Goal: Book appointment/travel/reservation

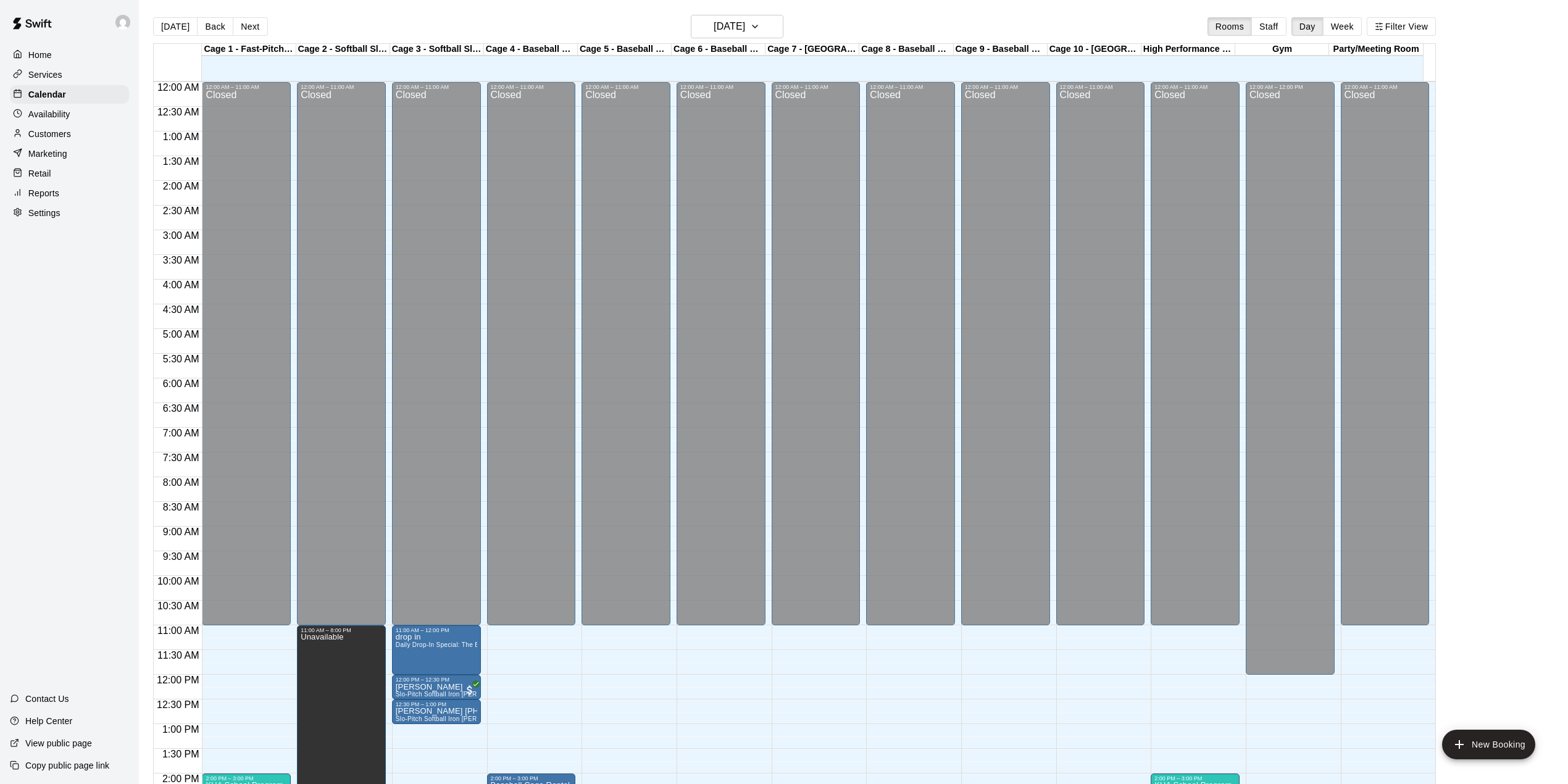
scroll to position [471, 0]
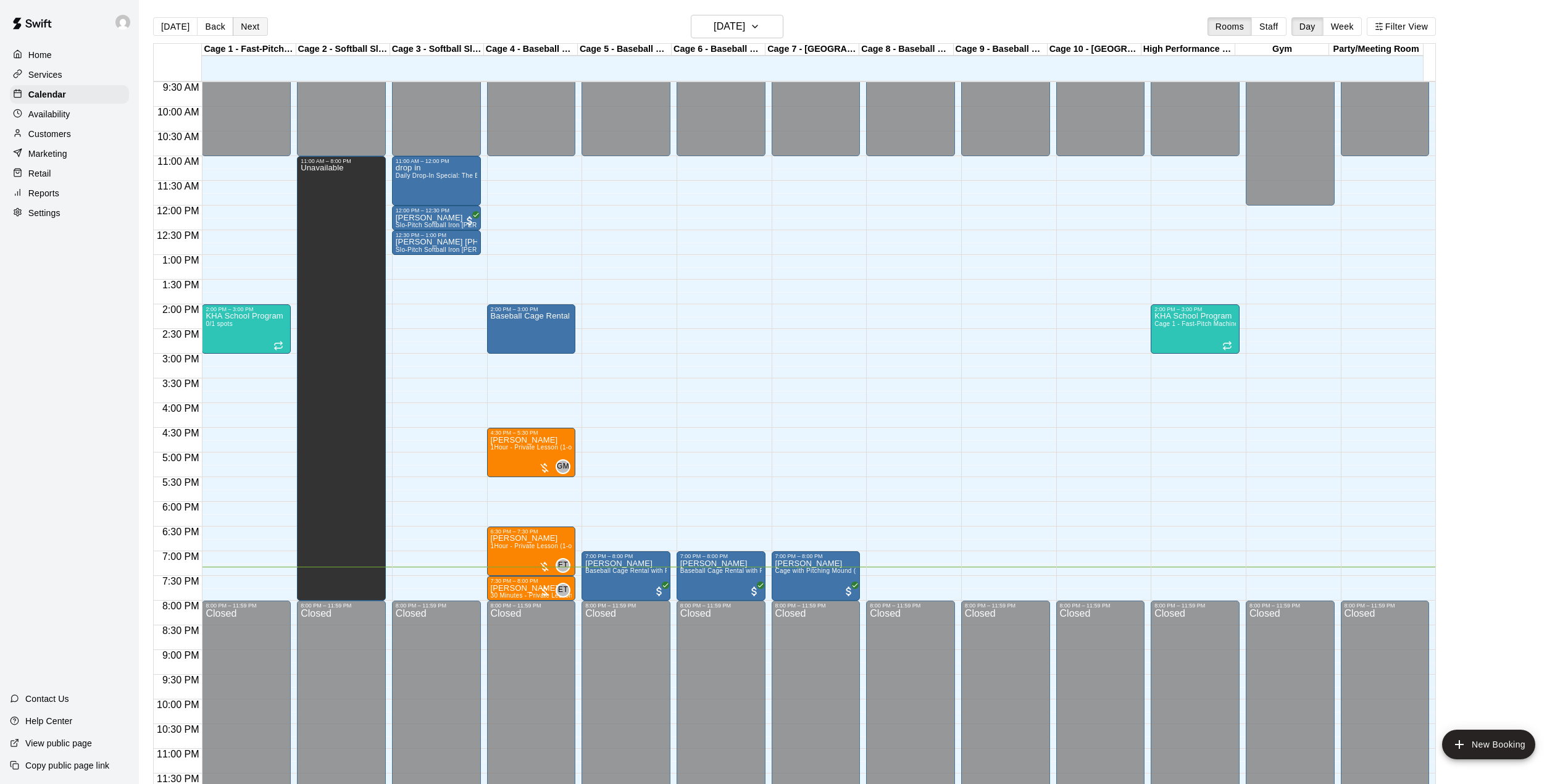
click at [244, 32] on button "Next" at bounding box center [250, 26] width 35 height 19
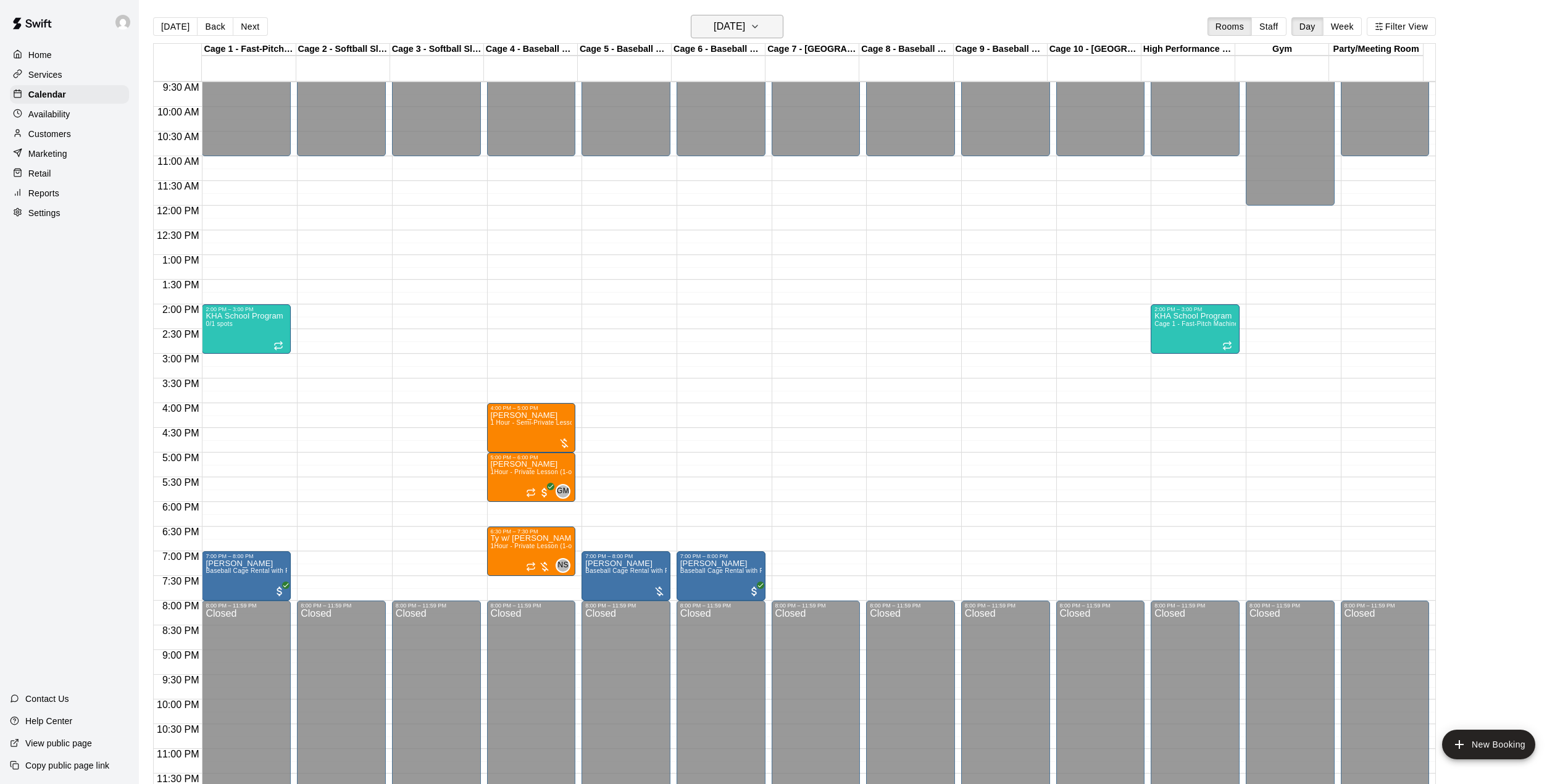
click at [718, 21] on h6 "[DATE]" at bounding box center [729, 26] width 32 height 17
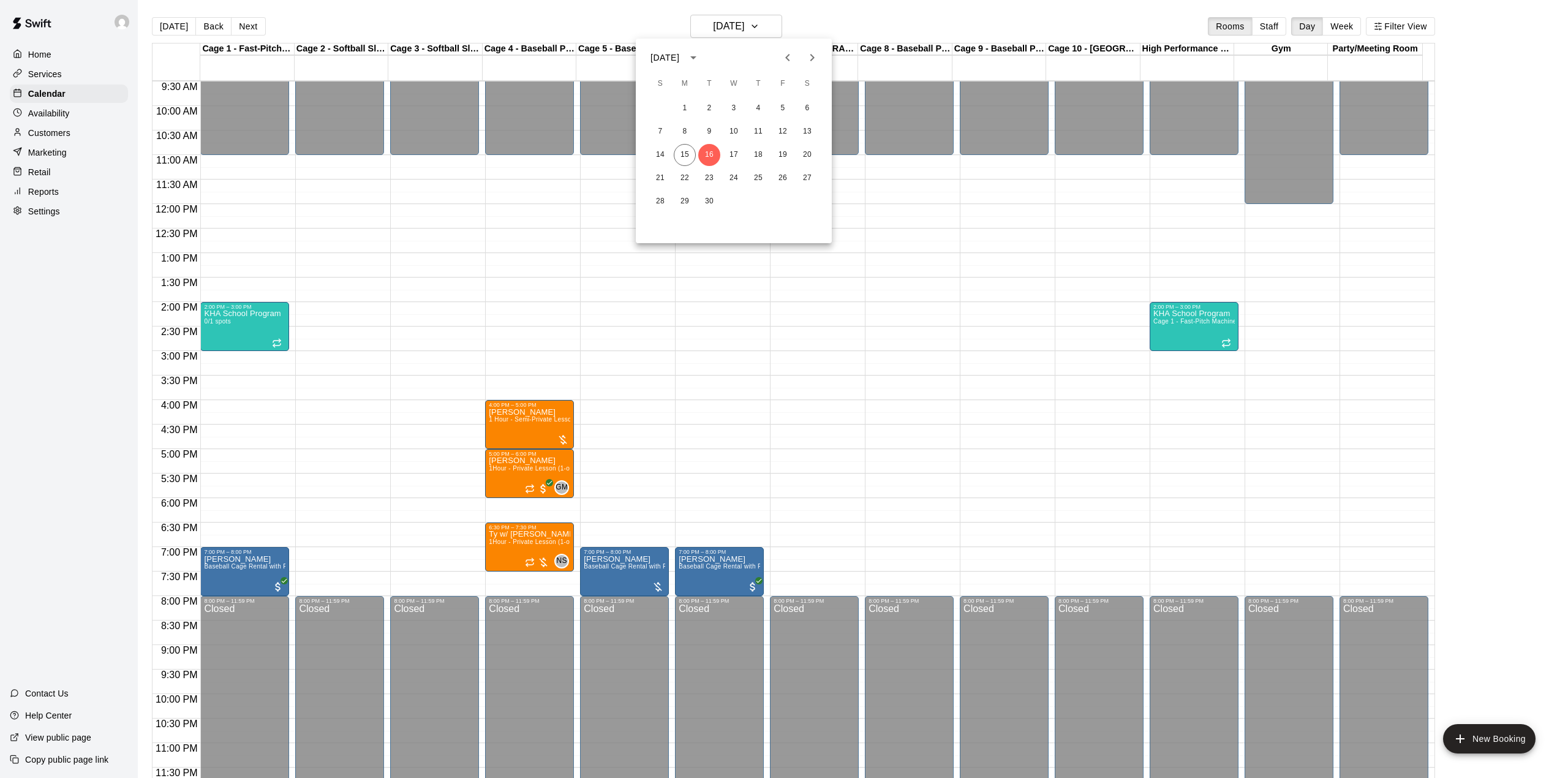
drag, startPoint x: 554, startPoint y: 14, endPoint x: 443, endPoint y: 6, distance: 111.3
click at [557, 14] on div at bounding box center [784, 389] width 1568 height 778
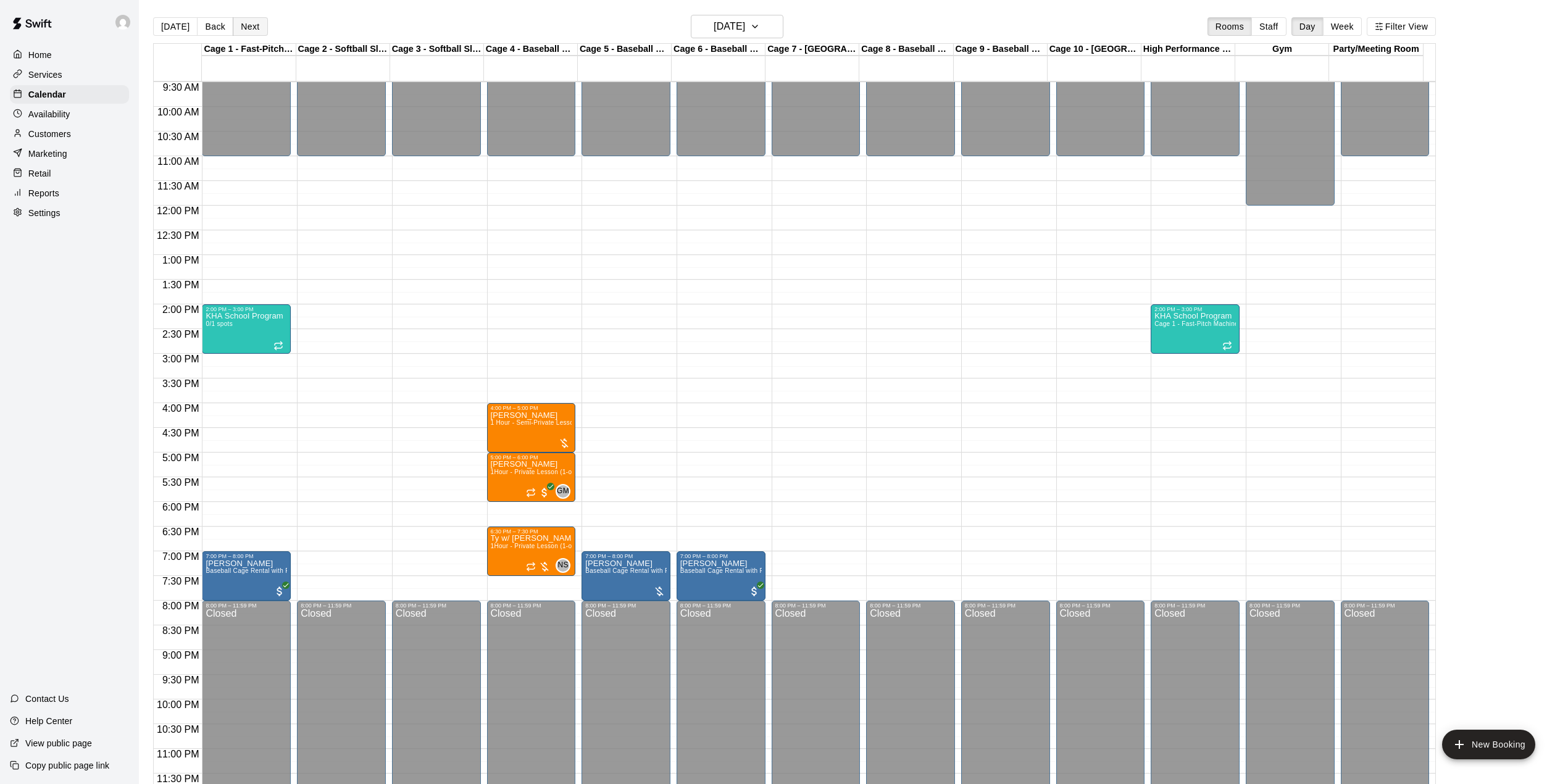
drag, startPoint x: 250, startPoint y: 47, endPoint x: 259, endPoint y: 27, distance: 21.9
click at [255, 40] on div "[DATE] Back [DATE][DATE] Rooms Staff Day Week Filter View Cage 1 - Fast-Pitch M…" at bounding box center [794, 406] width 1283 height 784
click at [259, 27] on button "Next" at bounding box center [250, 26] width 35 height 19
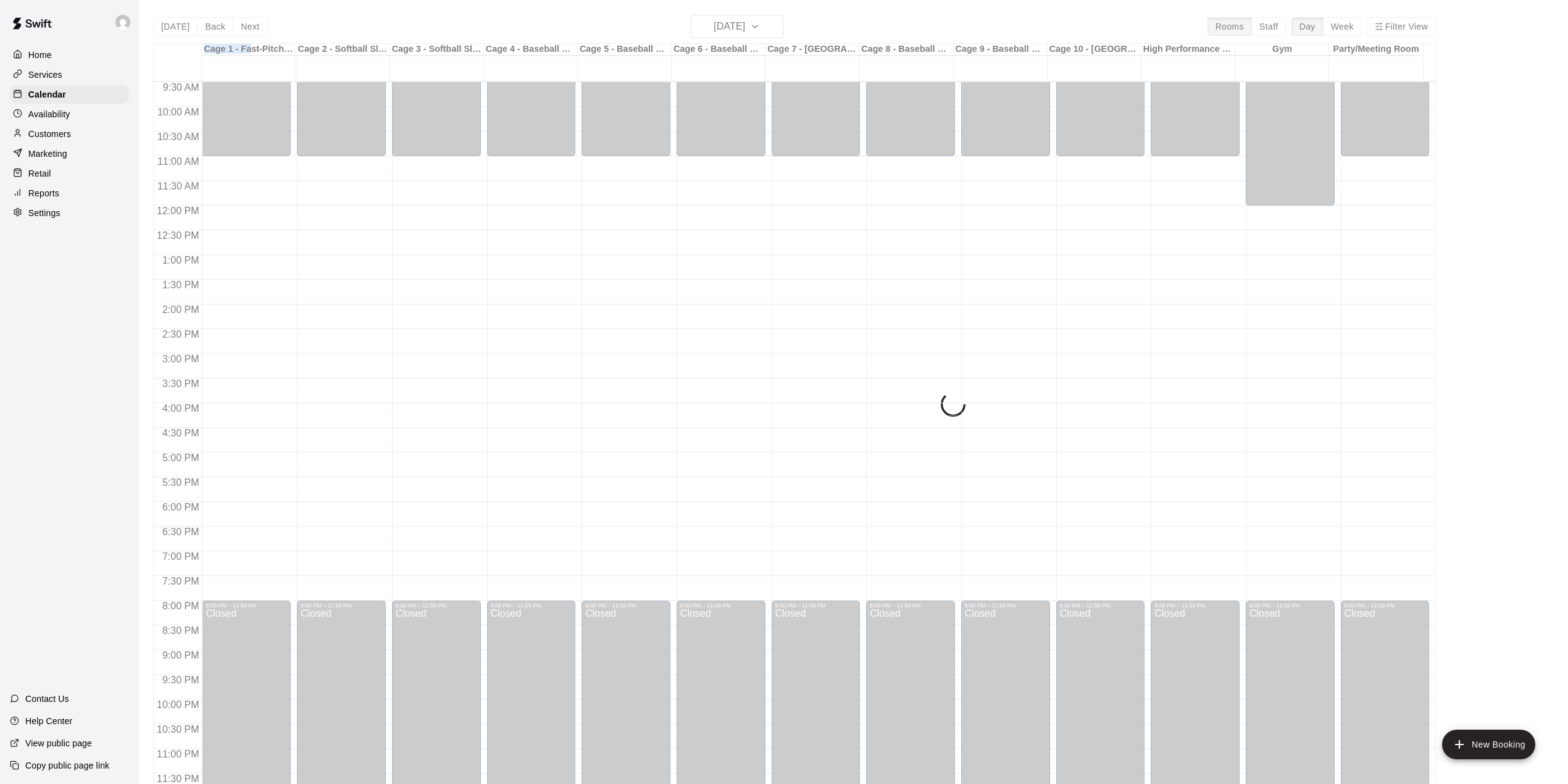
click at [258, 26] on button "Next" at bounding box center [250, 26] width 35 height 19
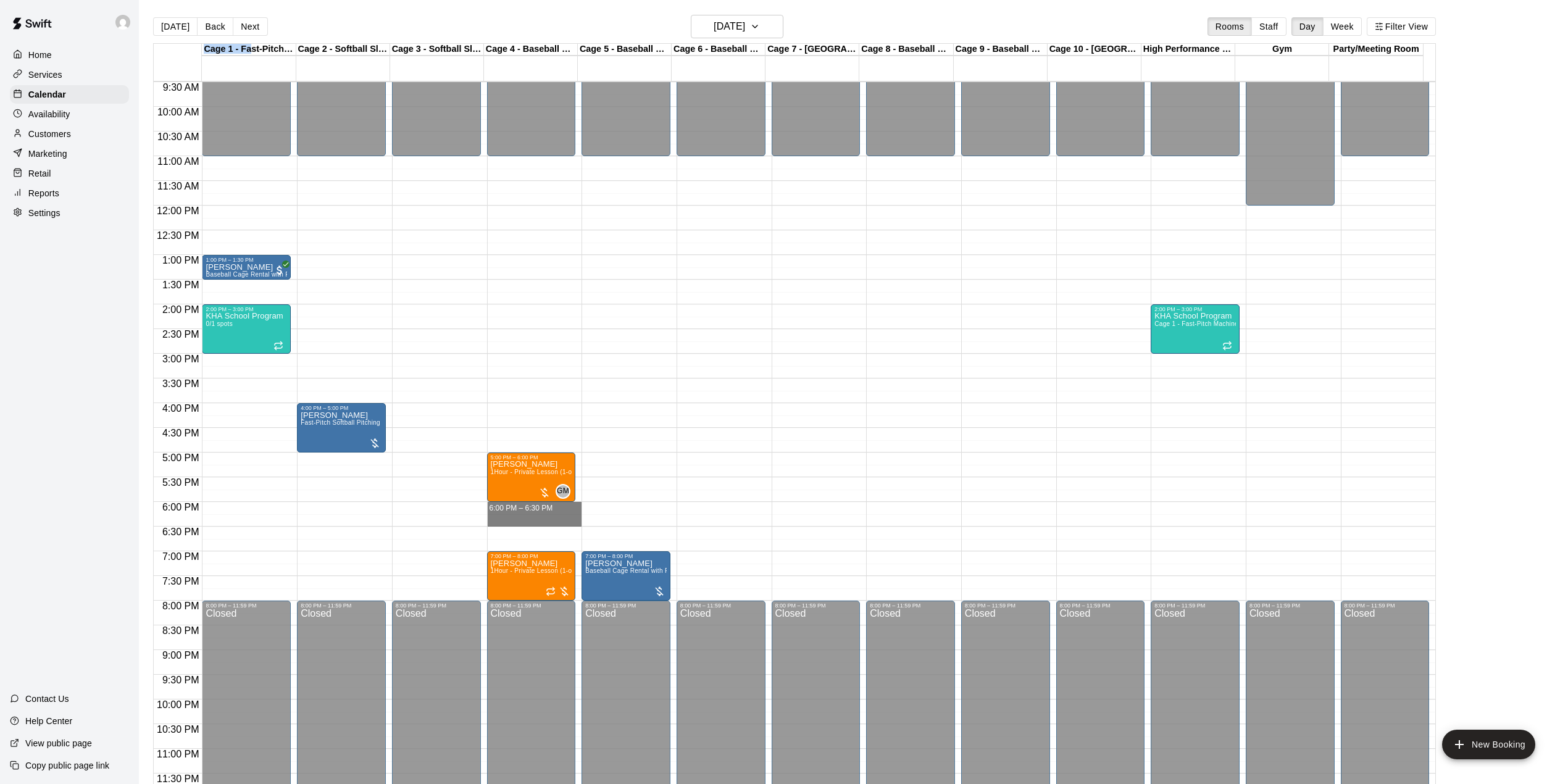
drag, startPoint x: 538, startPoint y: 505, endPoint x: 543, endPoint y: 520, distance: 15.8
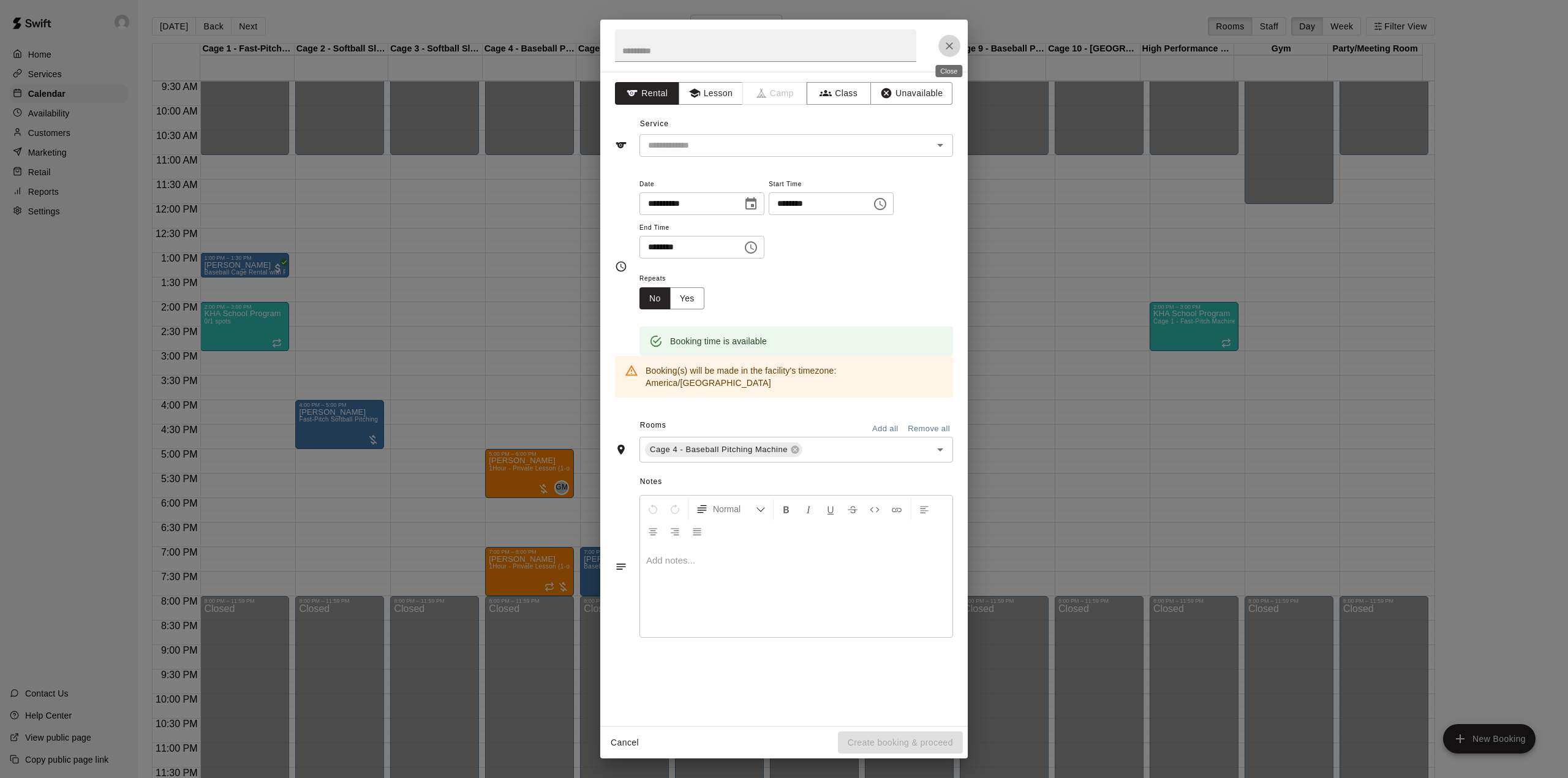
click at [958, 44] on button "Close" at bounding box center [949, 46] width 22 height 22
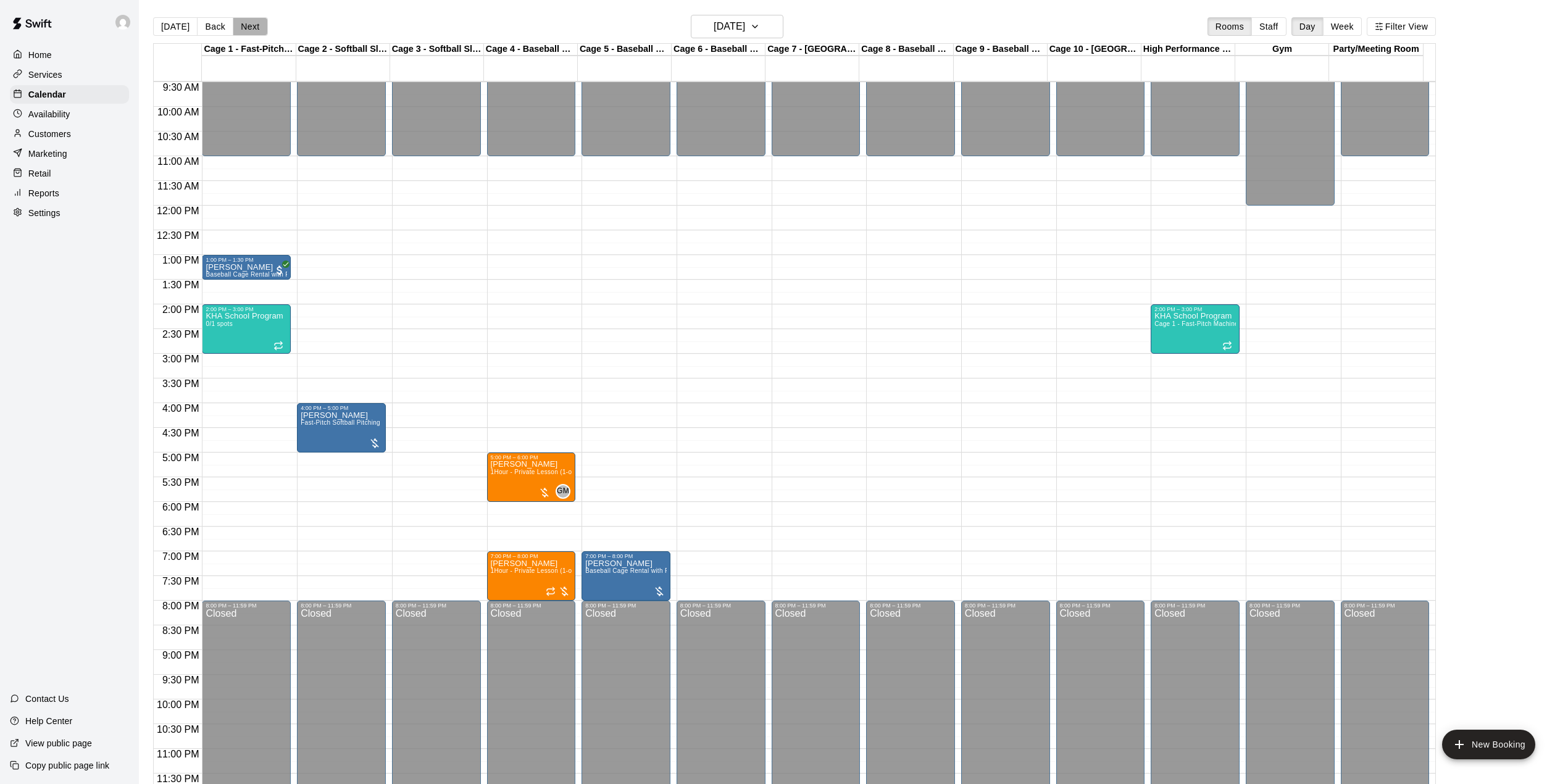
click at [241, 21] on button "Next" at bounding box center [250, 26] width 35 height 19
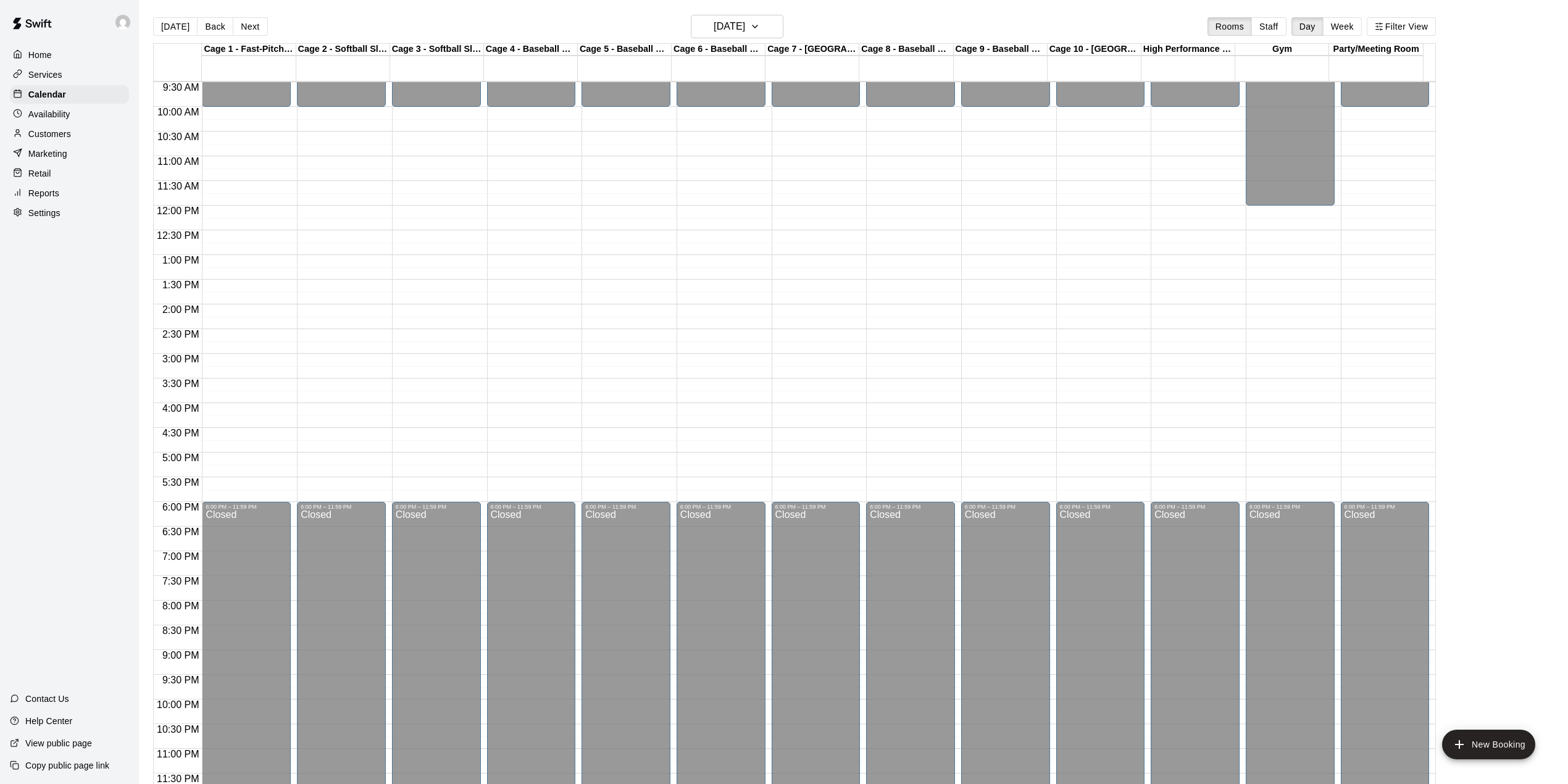
scroll to position [388, 0]
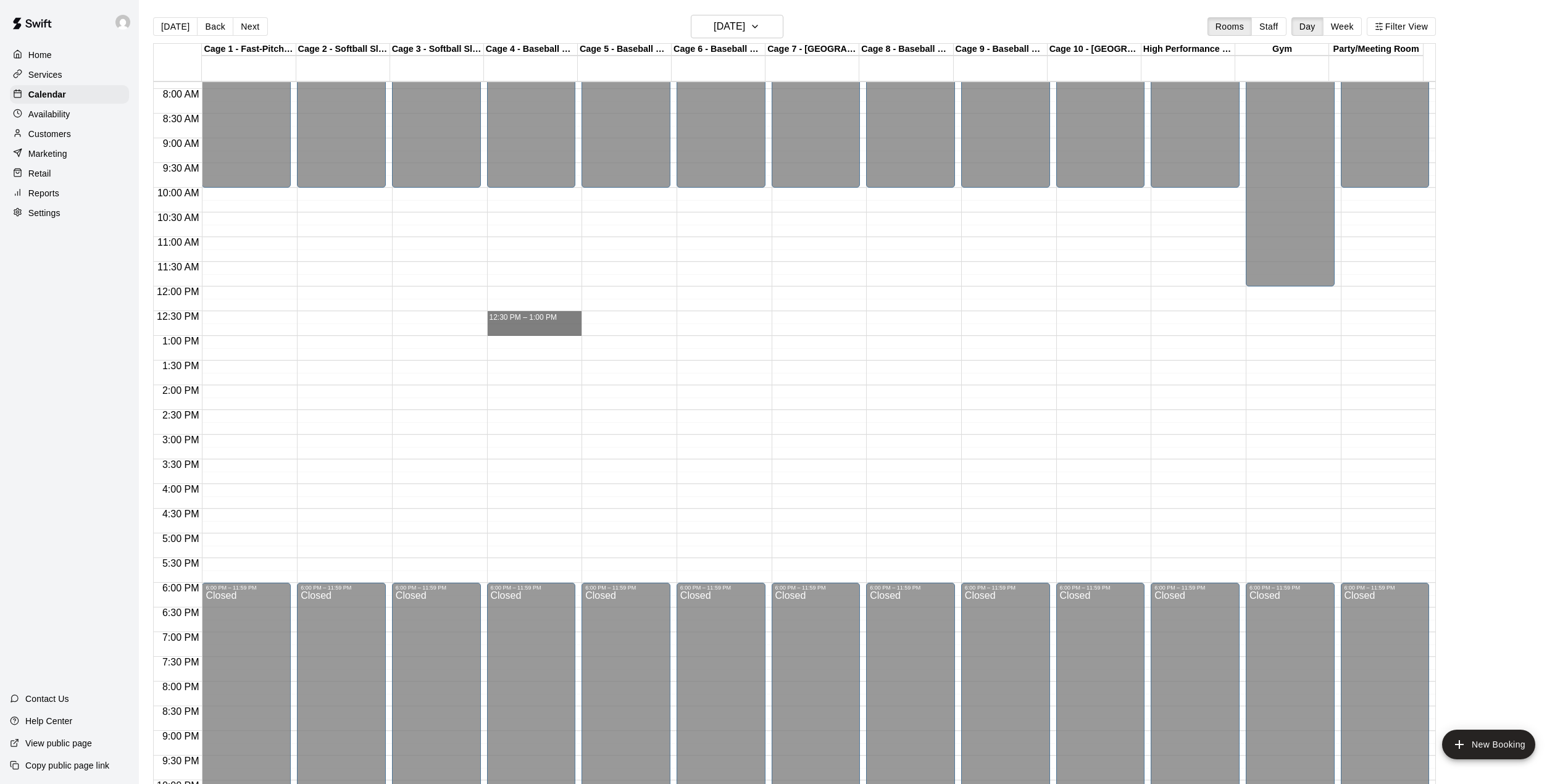
drag, startPoint x: 556, startPoint y: 315, endPoint x: 556, endPoint y: 334, distance: 19.0
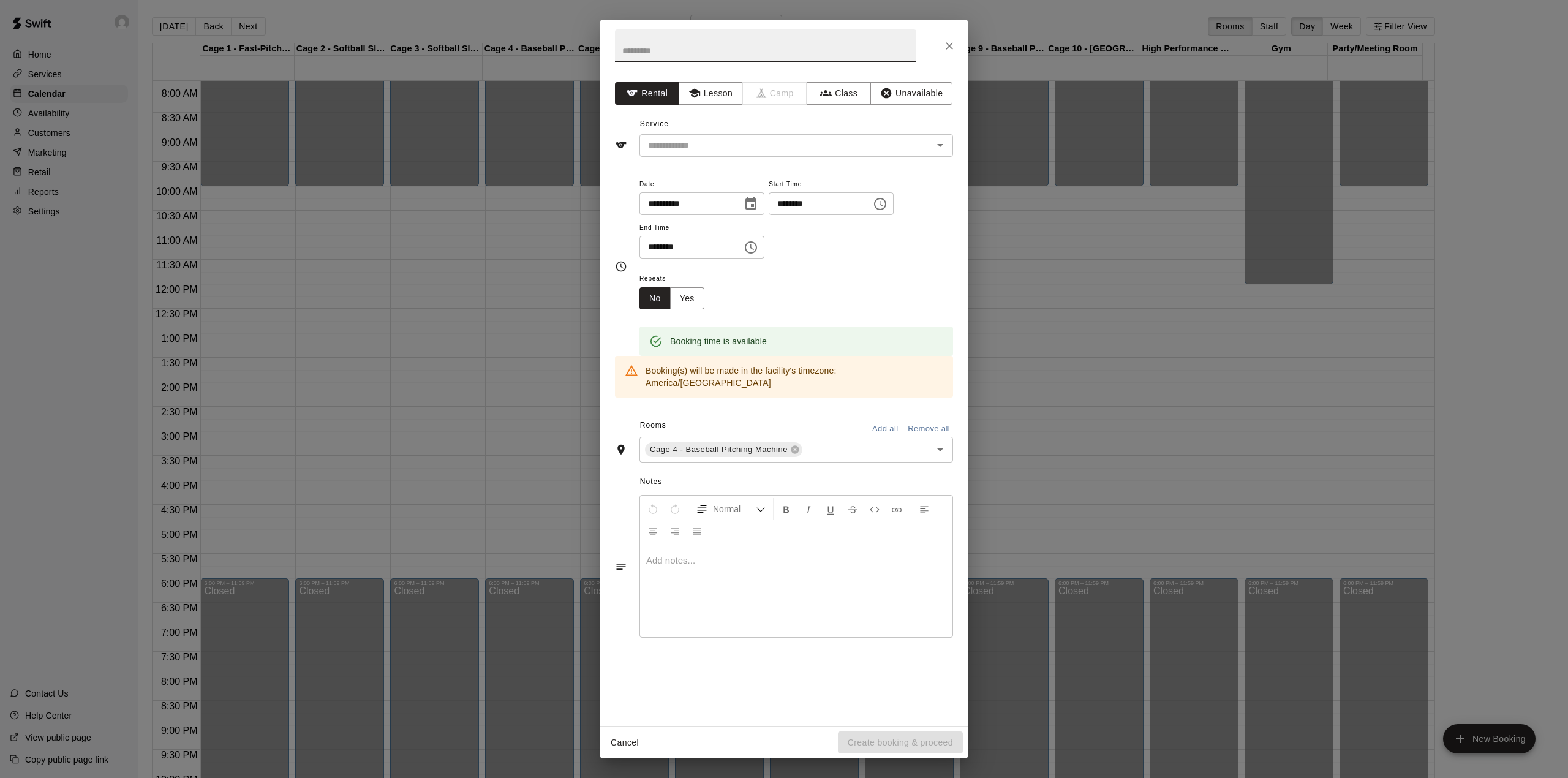
click at [742, 52] on input "text" at bounding box center [765, 45] width 301 height 32
click at [735, 97] on button "Lesson" at bounding box center [711, 93] width 65 height 23
click at [686, 59] on input "text" at bounding box center [765, 45] width 301 height 32
type input "*****"
click at [715, 141] on input "text" at bounding box center [778, 146] width 270 height 15
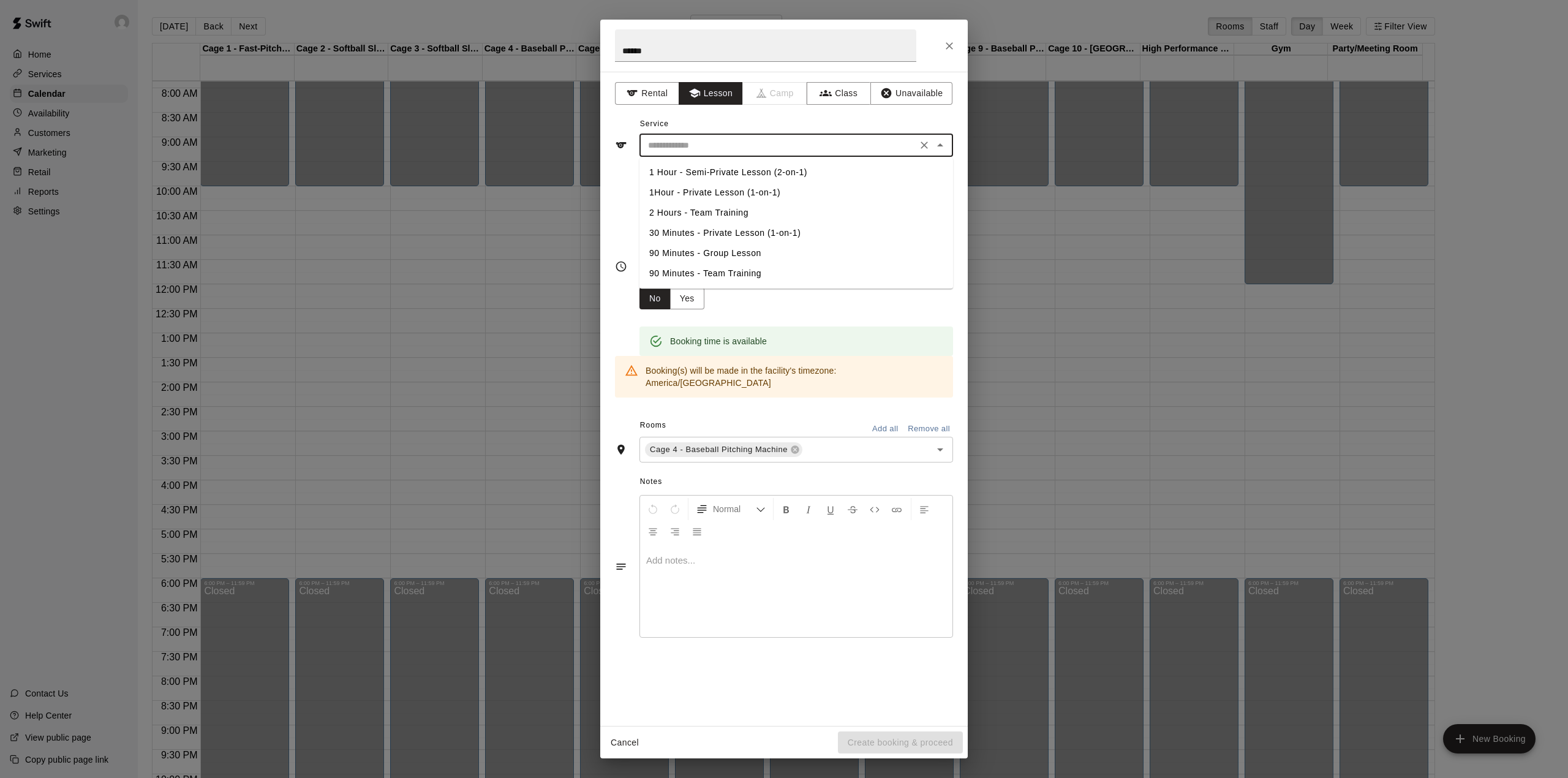
click at [719, 233] on li "30 Minutes - Private Lesson (1-on-1)" at bounding box center [796, 233] width 314 height 20
type input "**********"
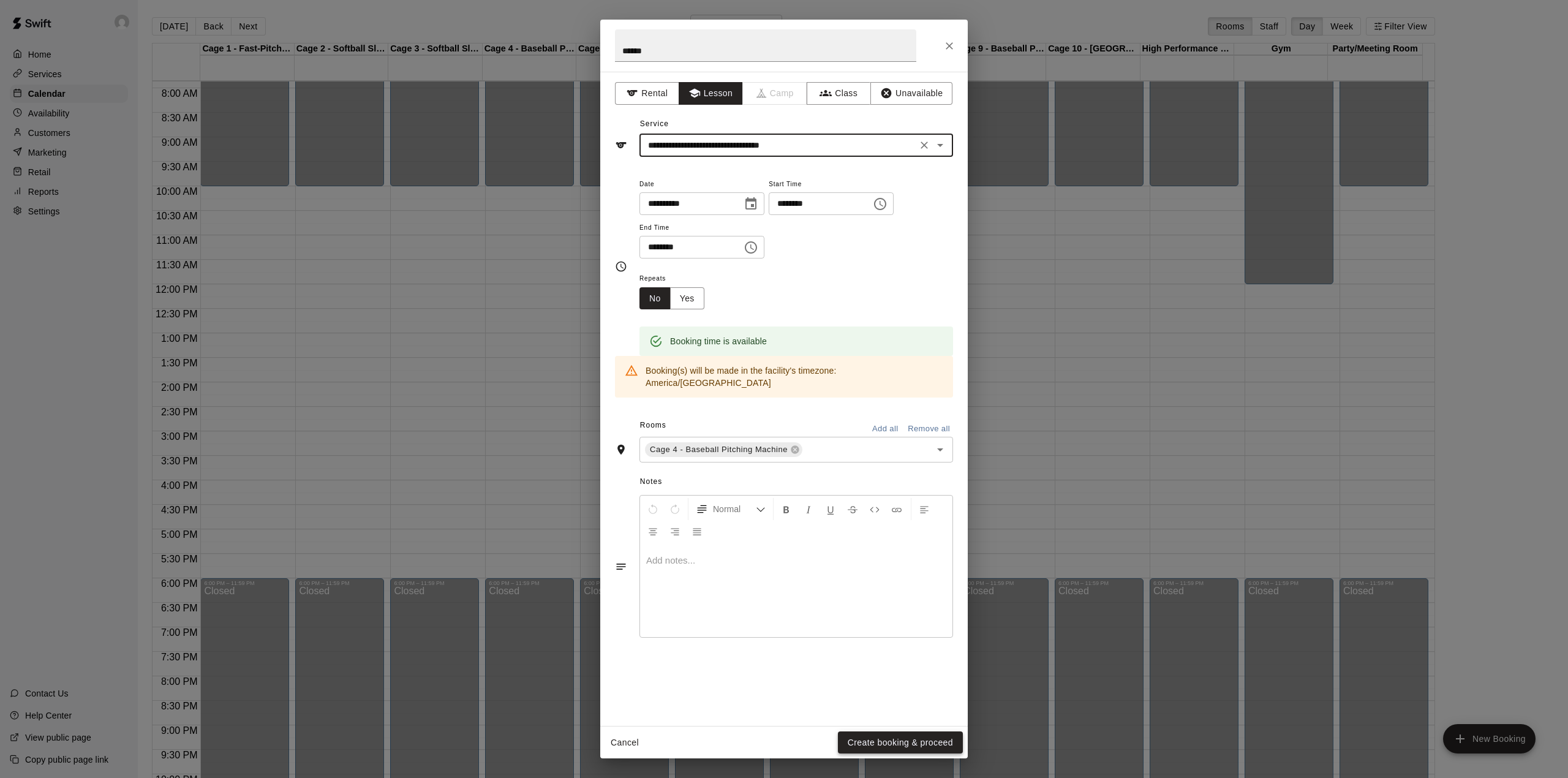
click at [879, 746] on button "Create booking & proceed" at bounding box center [901, 742] width 125 height 23
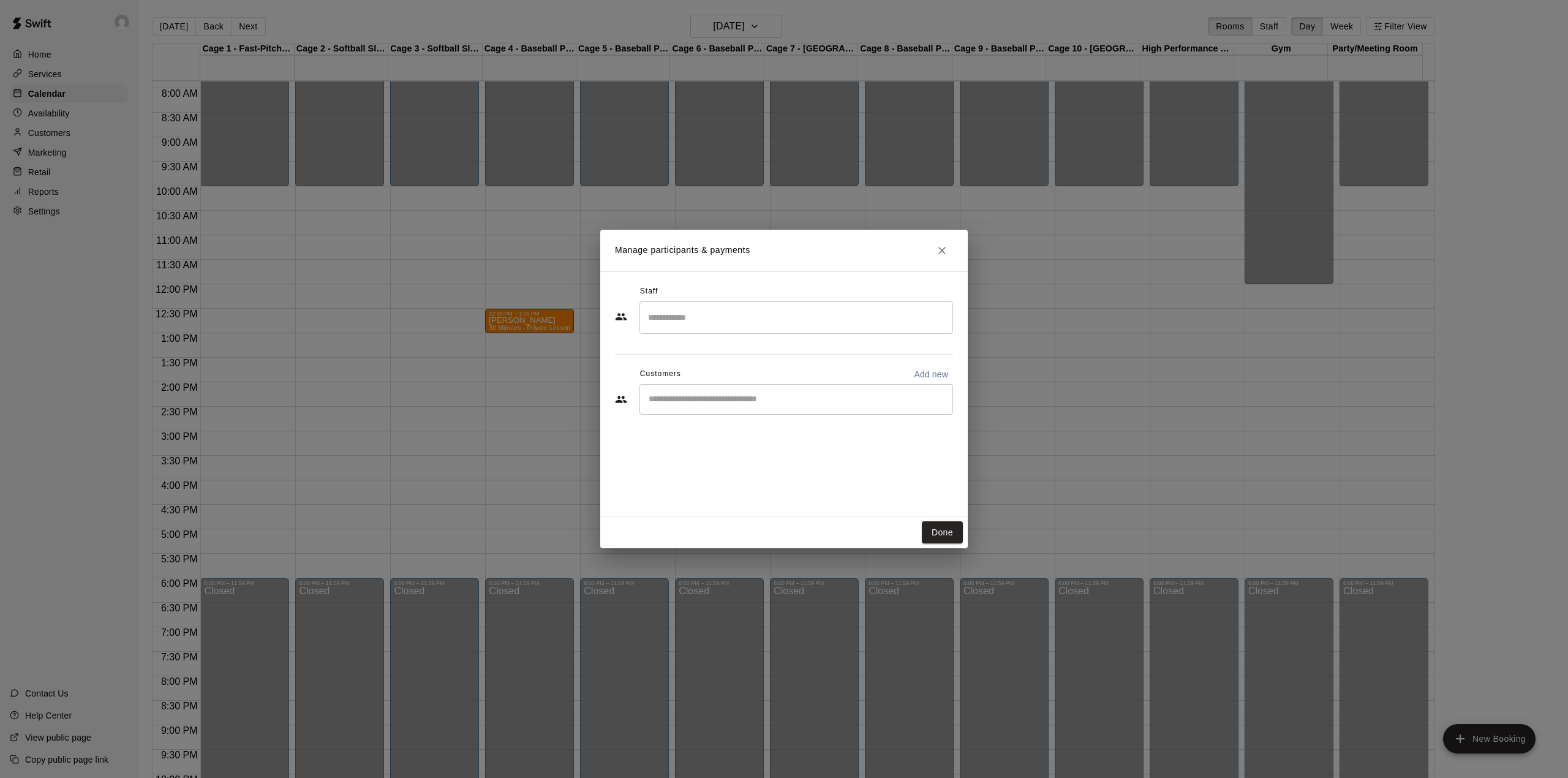
click at [684, 404] on input "Start typing to search customers..." at bounding box center [796, 400] width 303 height 12
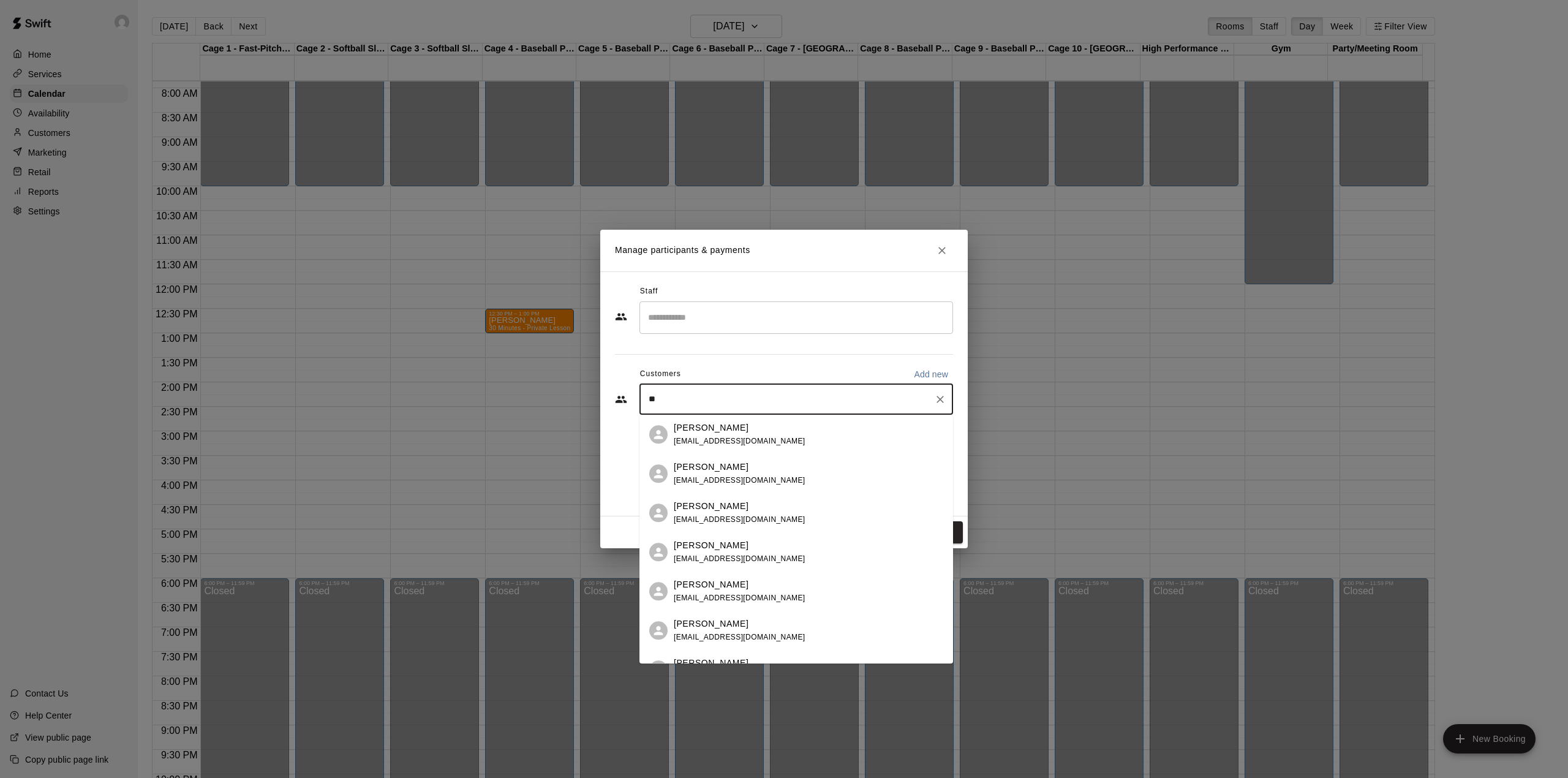
type input "*"
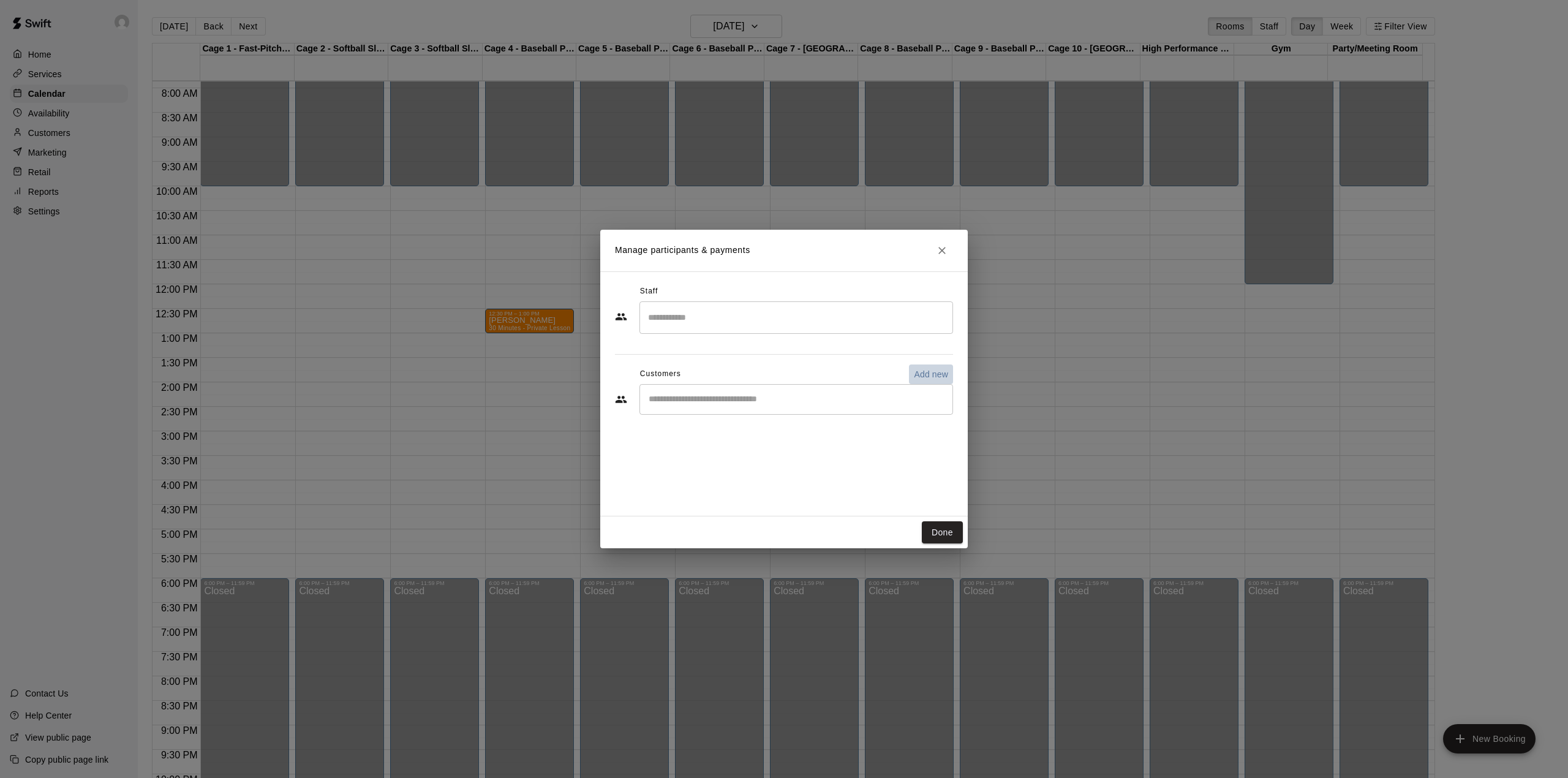
click at [934, 378] on p "Add new" at bounding box center [931, 374] width 34 height 12
select select "**"
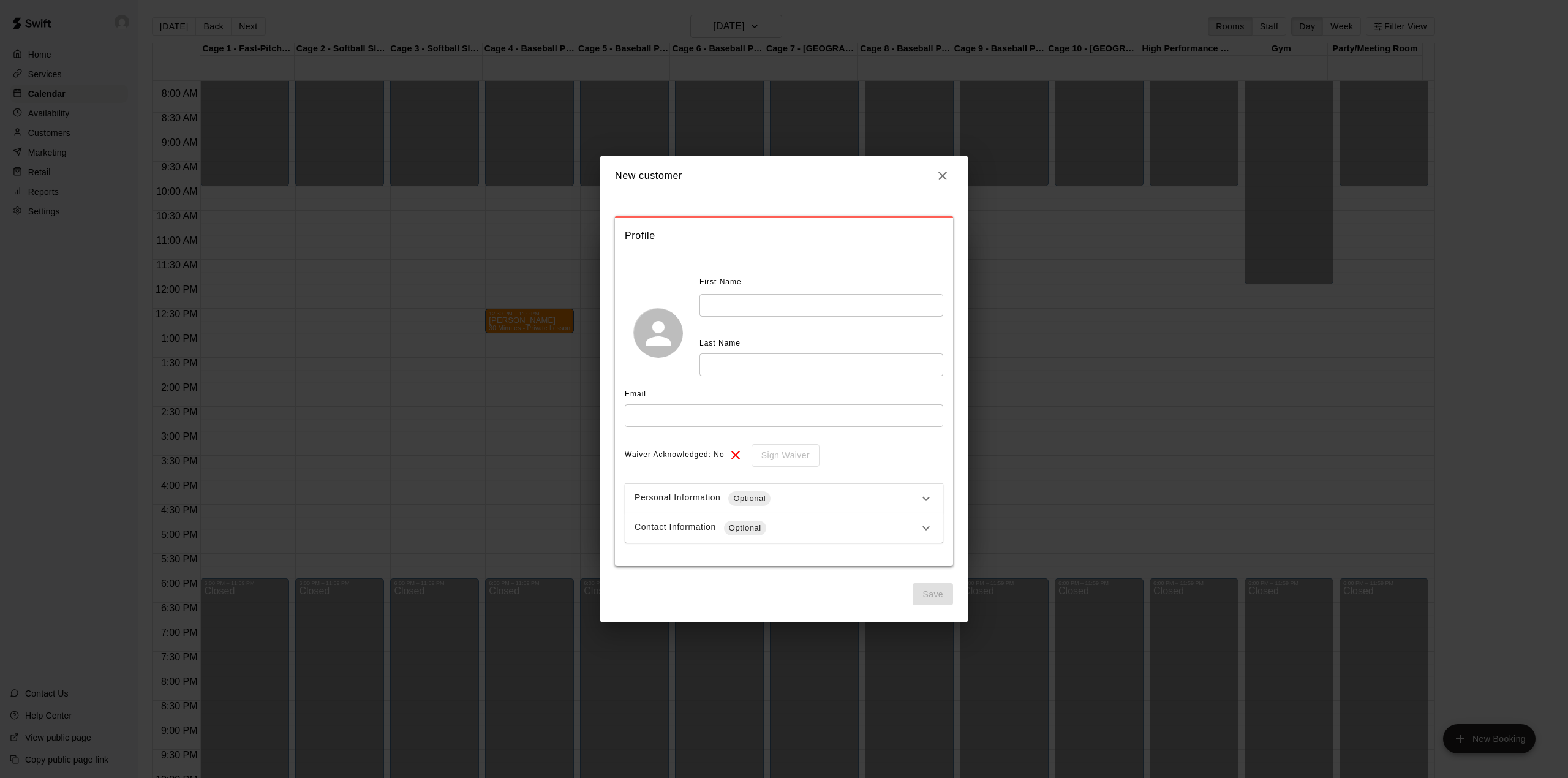
click at [946, 175] on icon "button" at bounding box center [942, 175] width 14 height 14
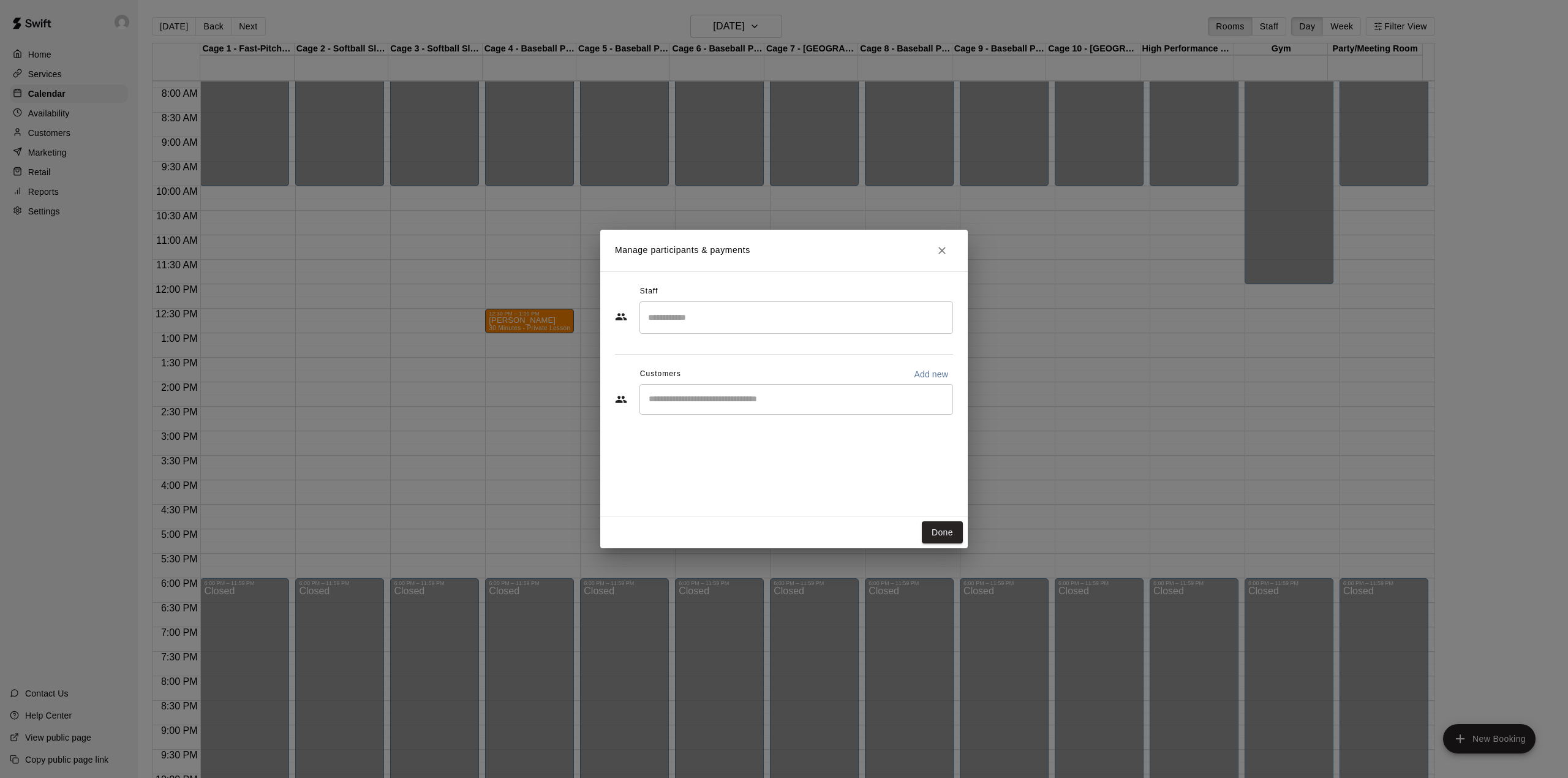
click at [724, 400] on input "Start typing to search customers..." at bounding box center [796, 400] width 303 height 12
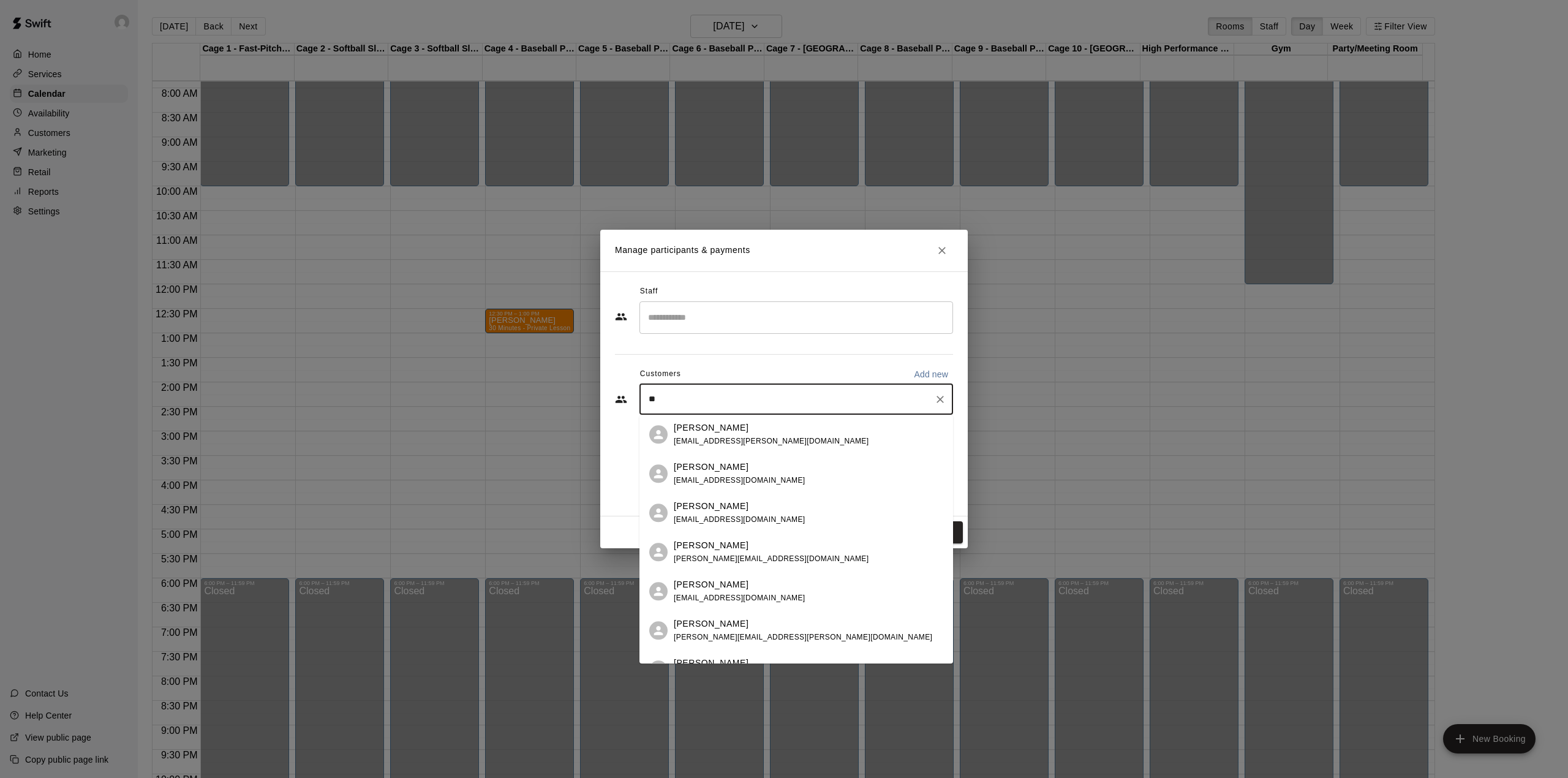
type input "***"
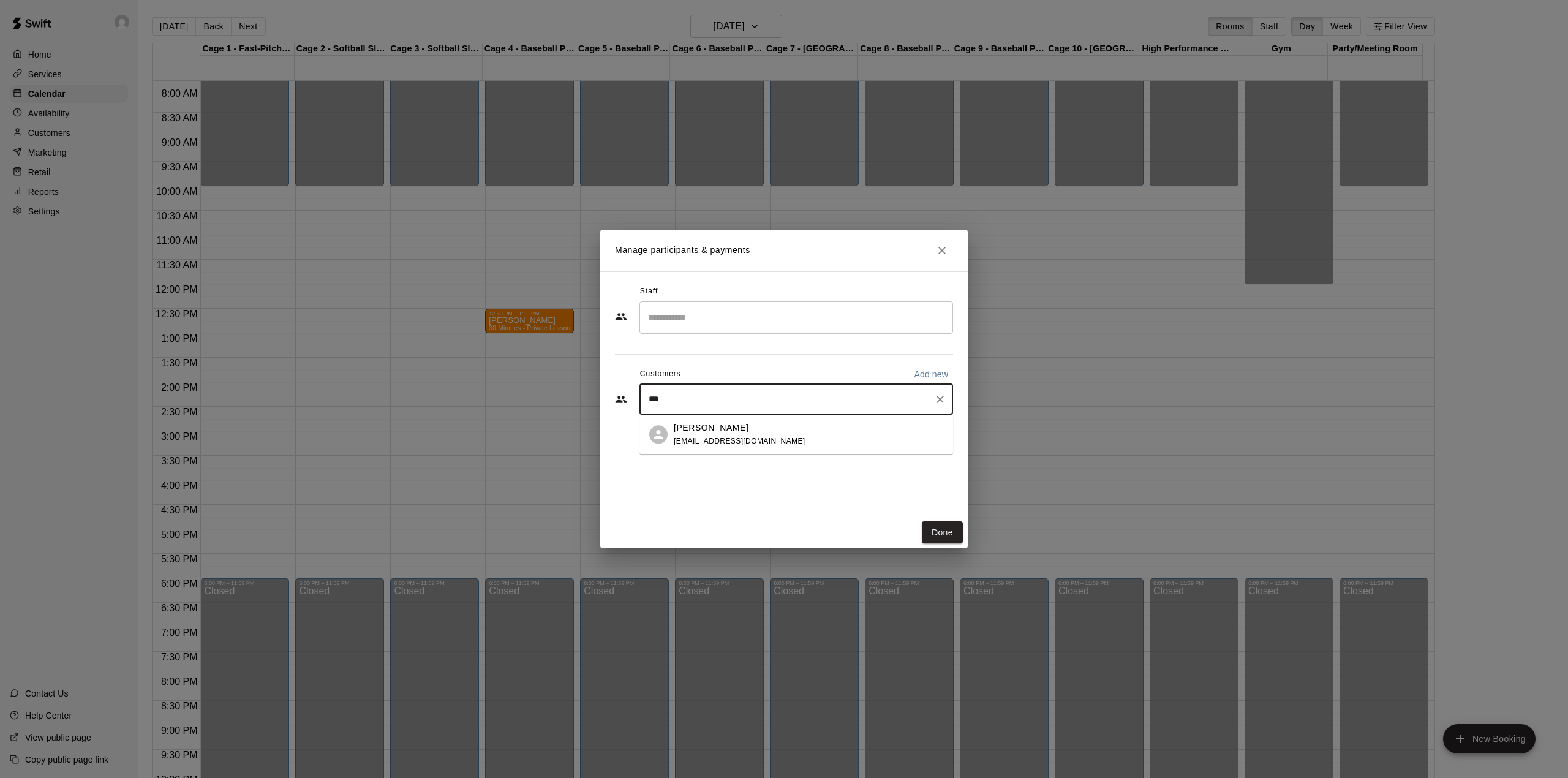
click at [798, 432] on div "[PERSON_NAME] [EMAIL_ADDRESS][DOMAIN_NAME]" at bounding box center [808, 435] width 270 height 26
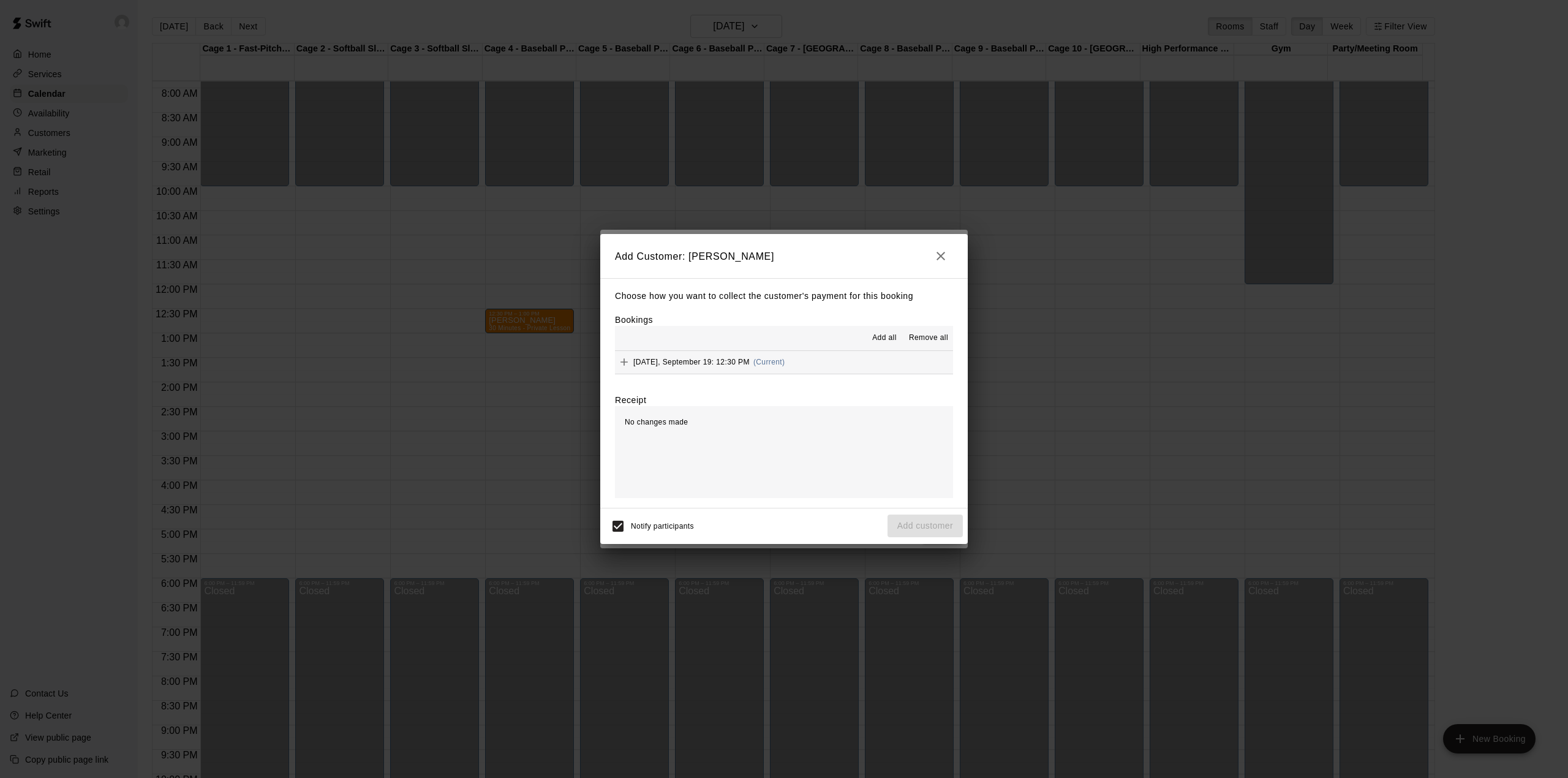
click at [762, 367] on div "[DATE], September 19: 12:30 PM (Current)" at bounding box center [700, 362] width 170 height 19
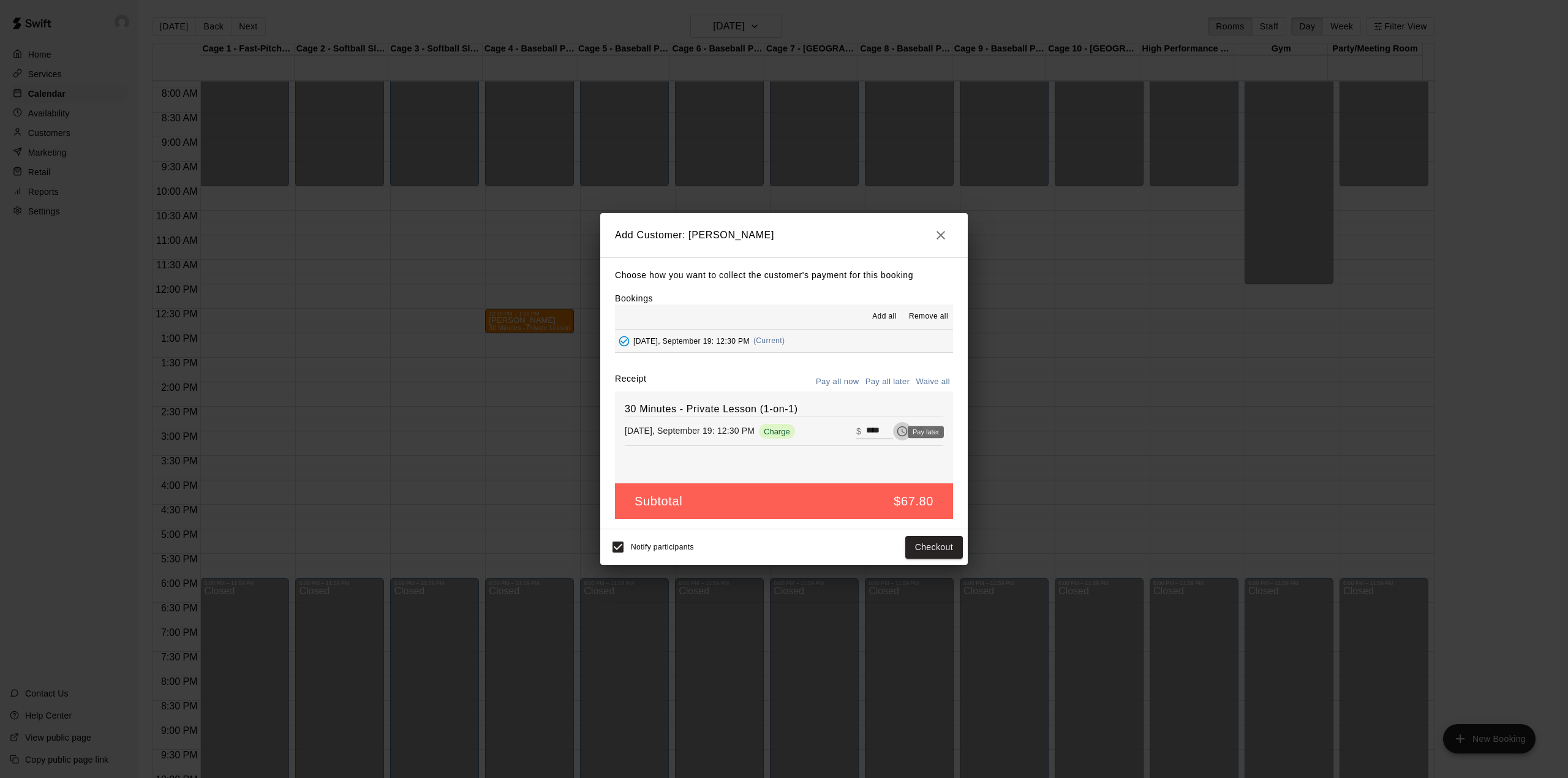
click at [897, 435] on icon "Pay later" at bounding box center [902, 431] width 10 height 10
click at [927, 554] on button "Add customer" at bounding box center [925, 547] width 76 height 23
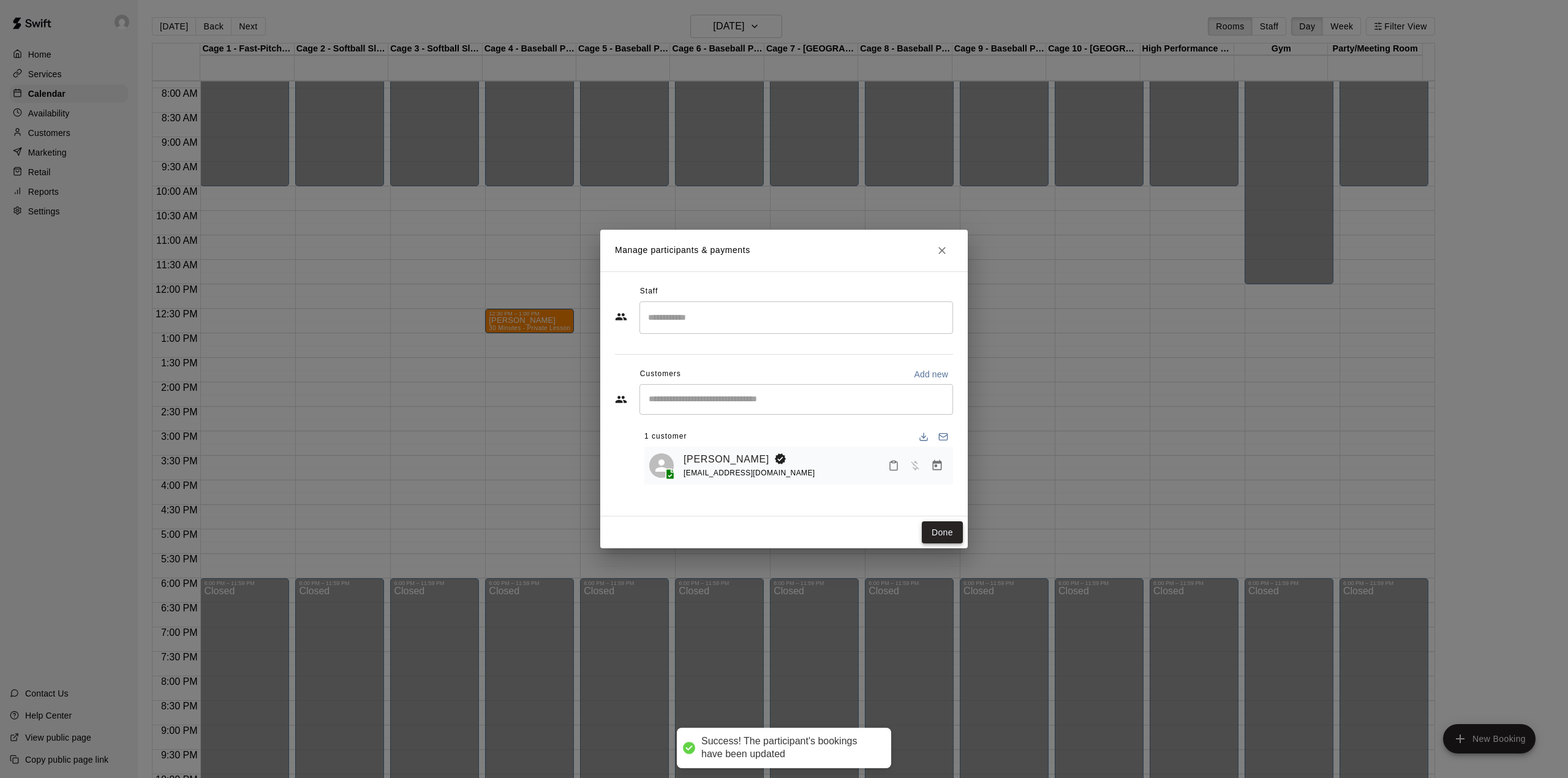
click at [946, 535] on button "Done" at bounding box center [943, 532] width 41 height 23
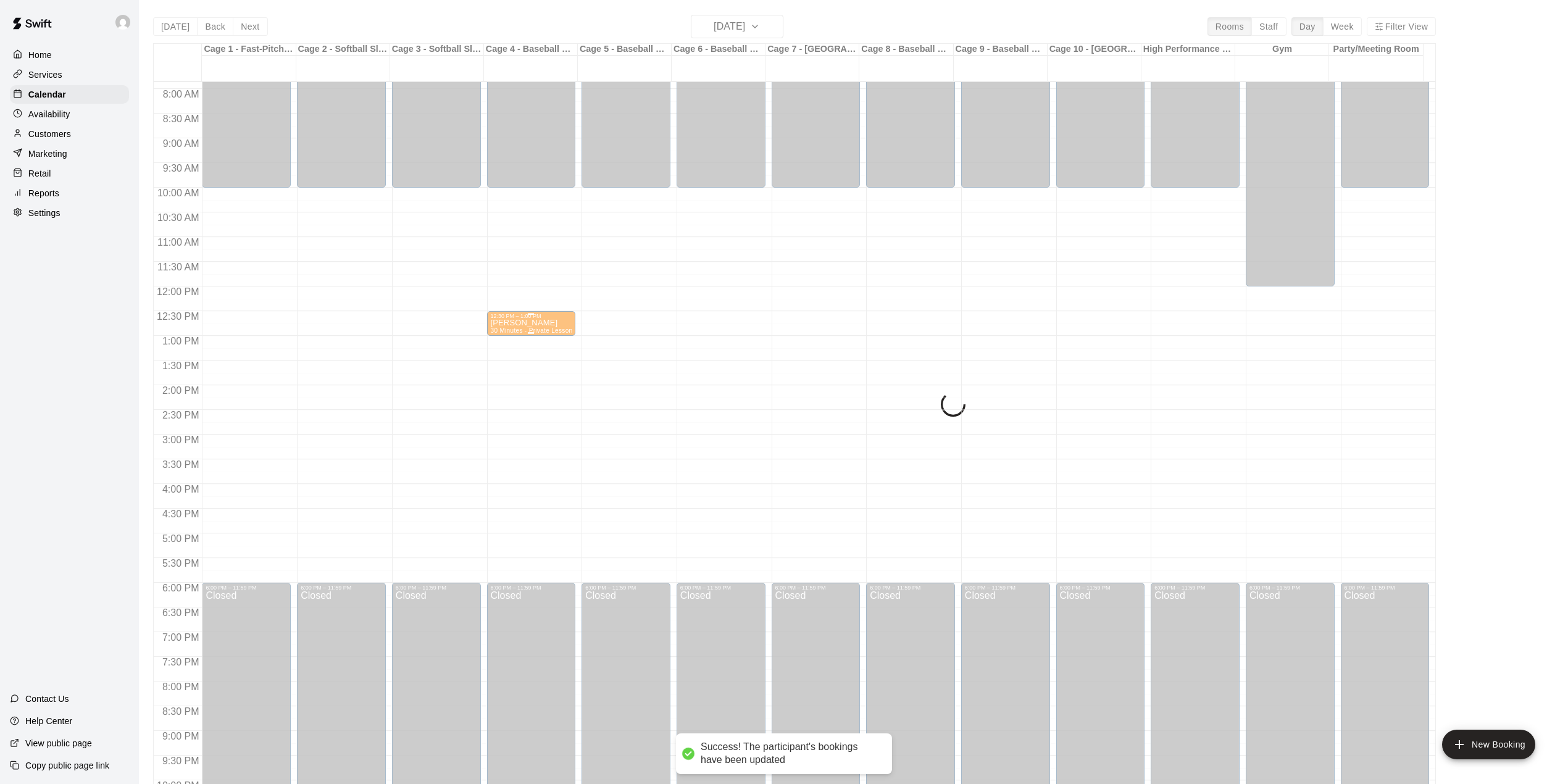
click at [534, 326] on div "[PERSON_NAME] 30 Minutes - Private Lesson (1-on-1)" at bounding box center [531, 711] width 82 height 784
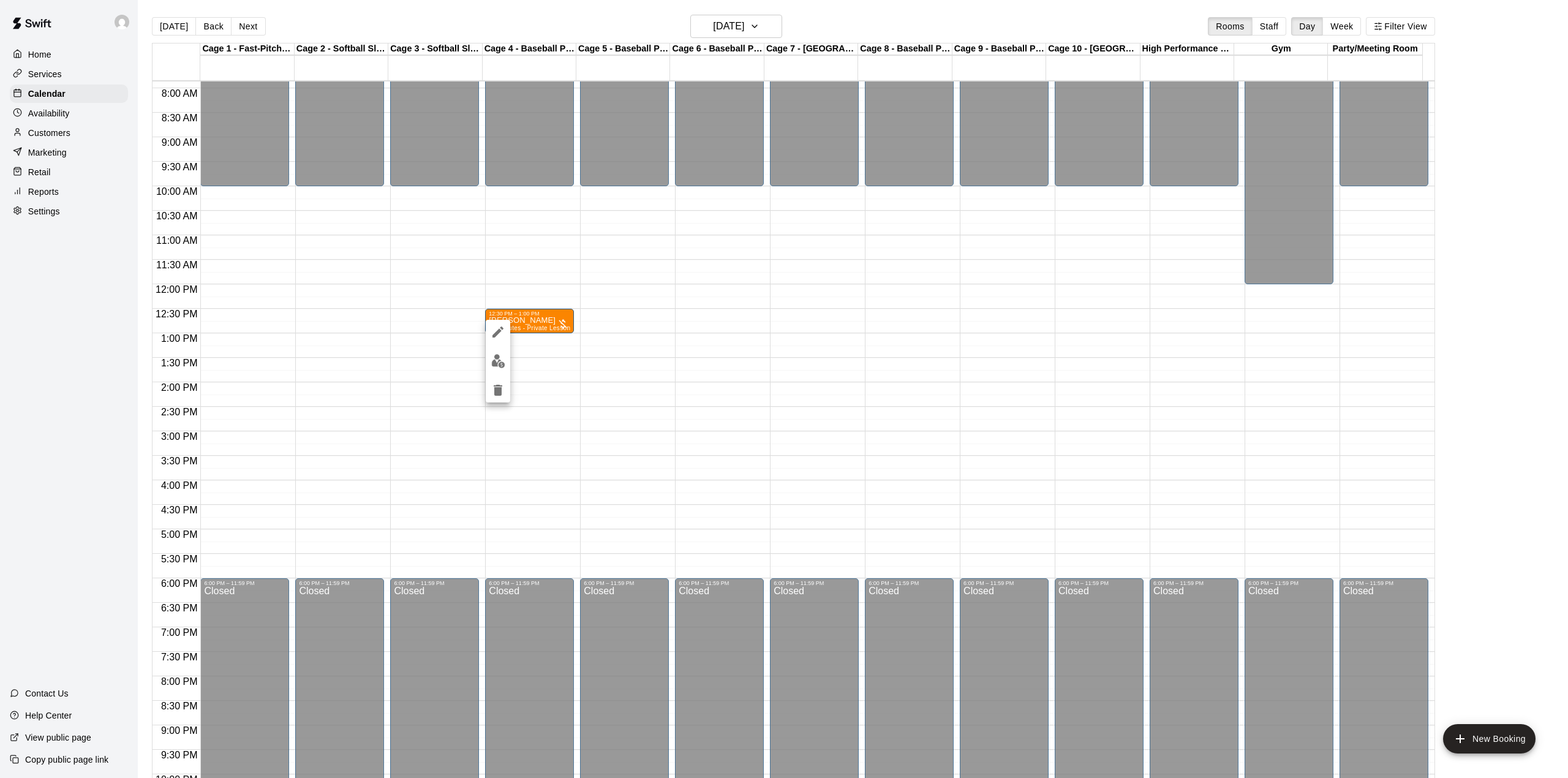
click at [498, 331] on icon "edit" at bounding box center [498, 332] width 11 height 11
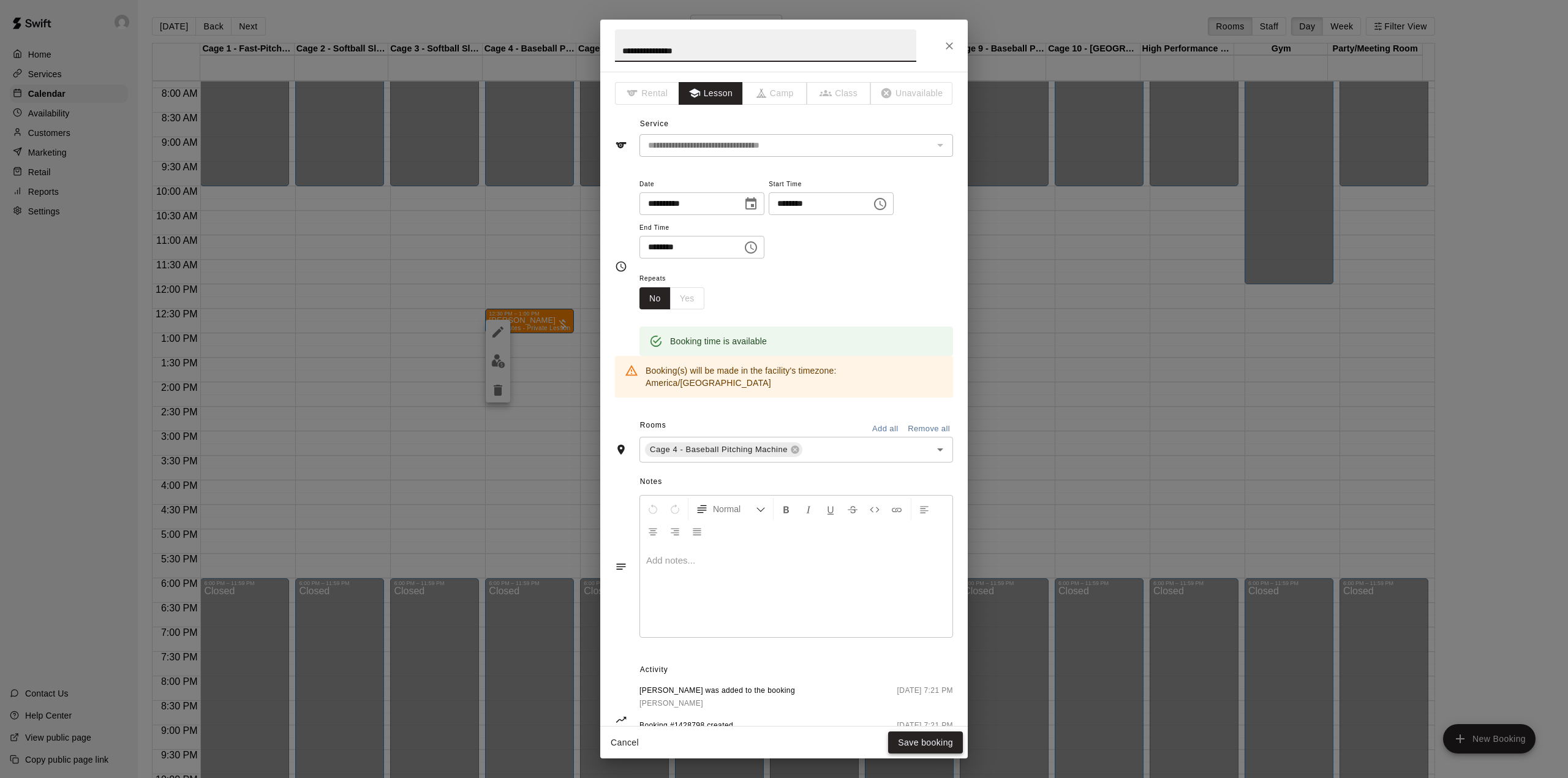
type input "**********"
click at [914, 742] on button "Save booking" at bounding box center [925, 742] width 75 height 23
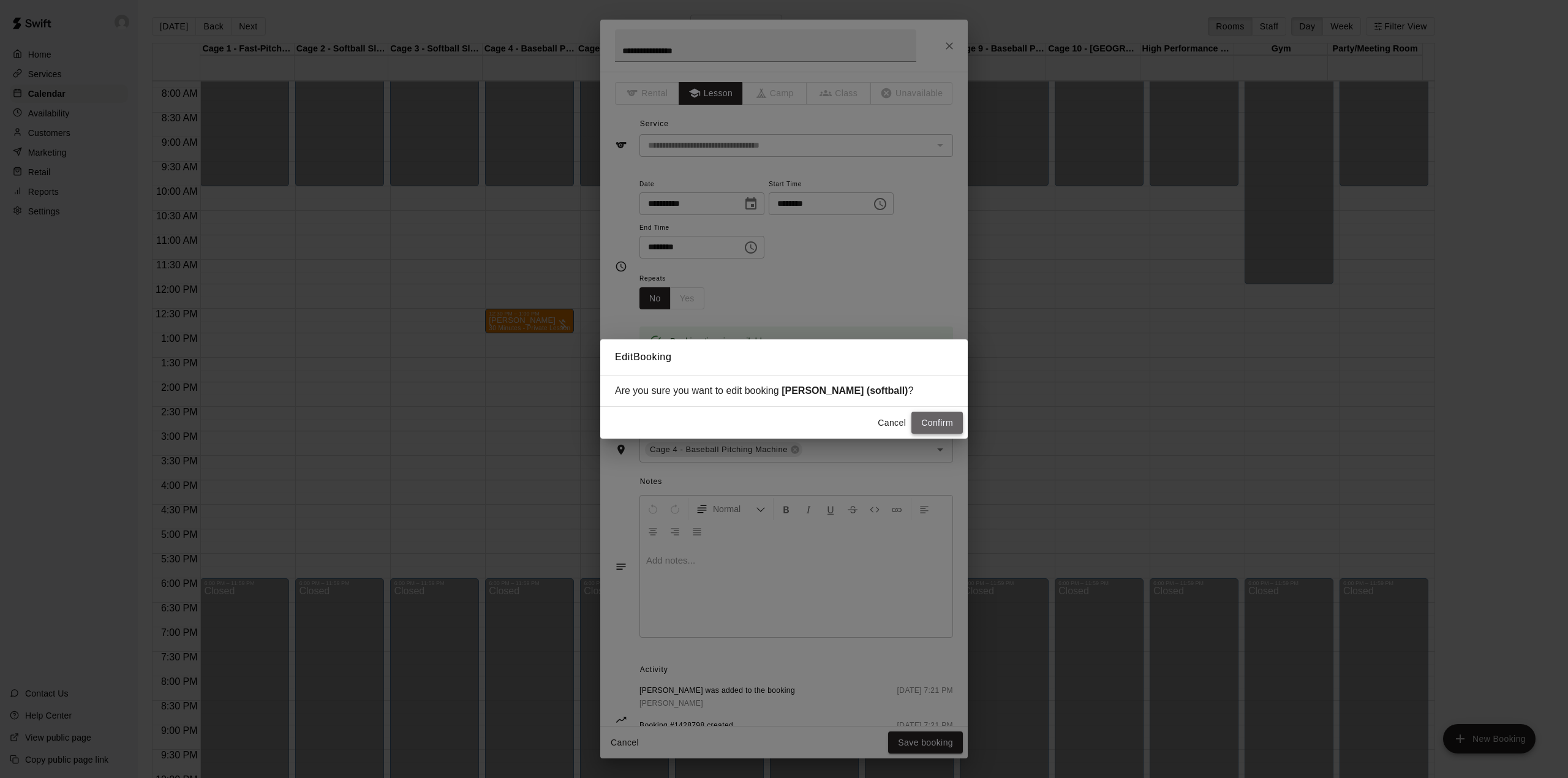
click at [962, 428] on button "Confirm" at bounding box center [937, 423] width 51 height 23
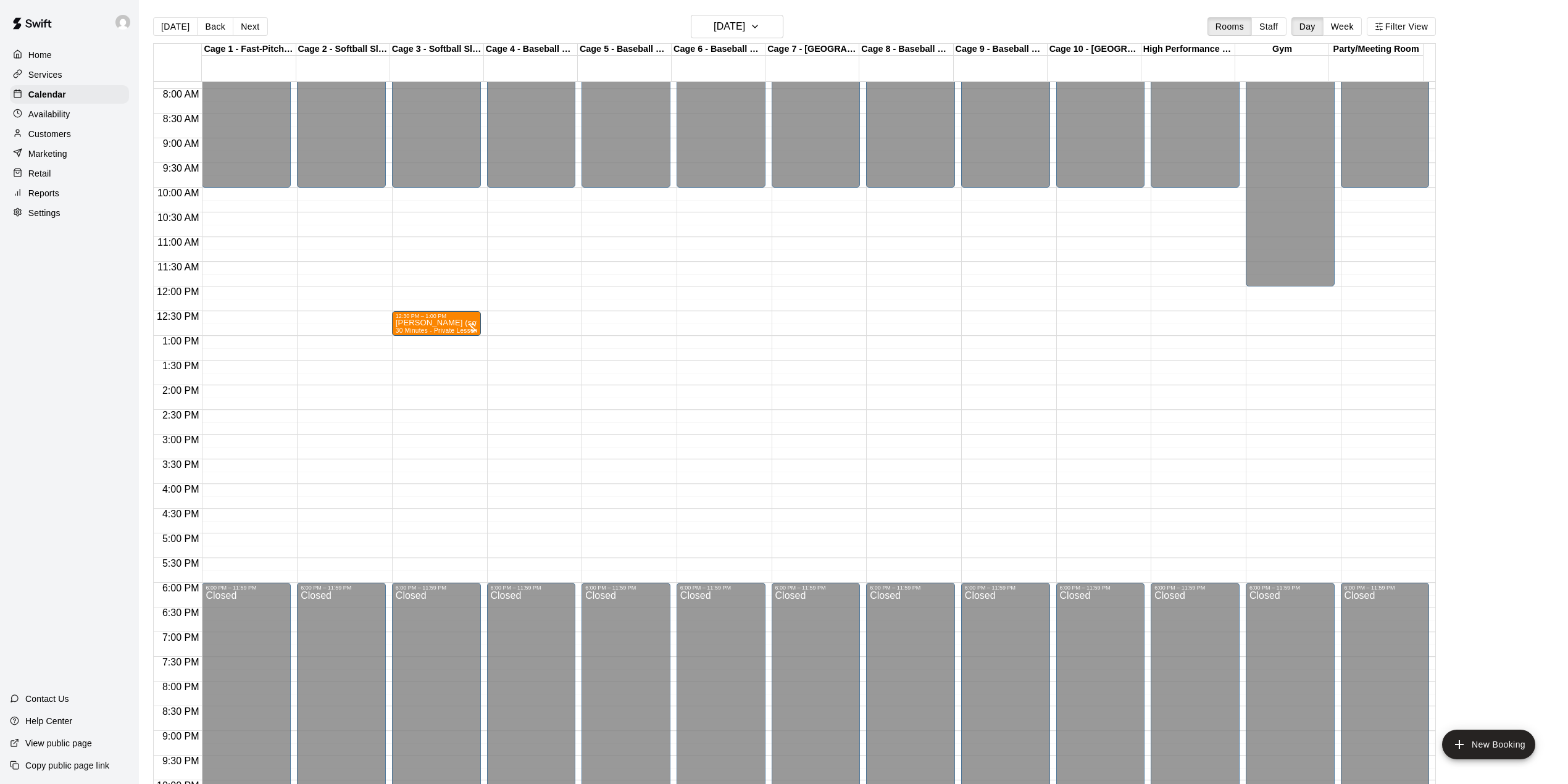
drag, startPoint x: 527, startPoint y: 327, endPoint x: 463, endPoint y: 329, distance: 64.0
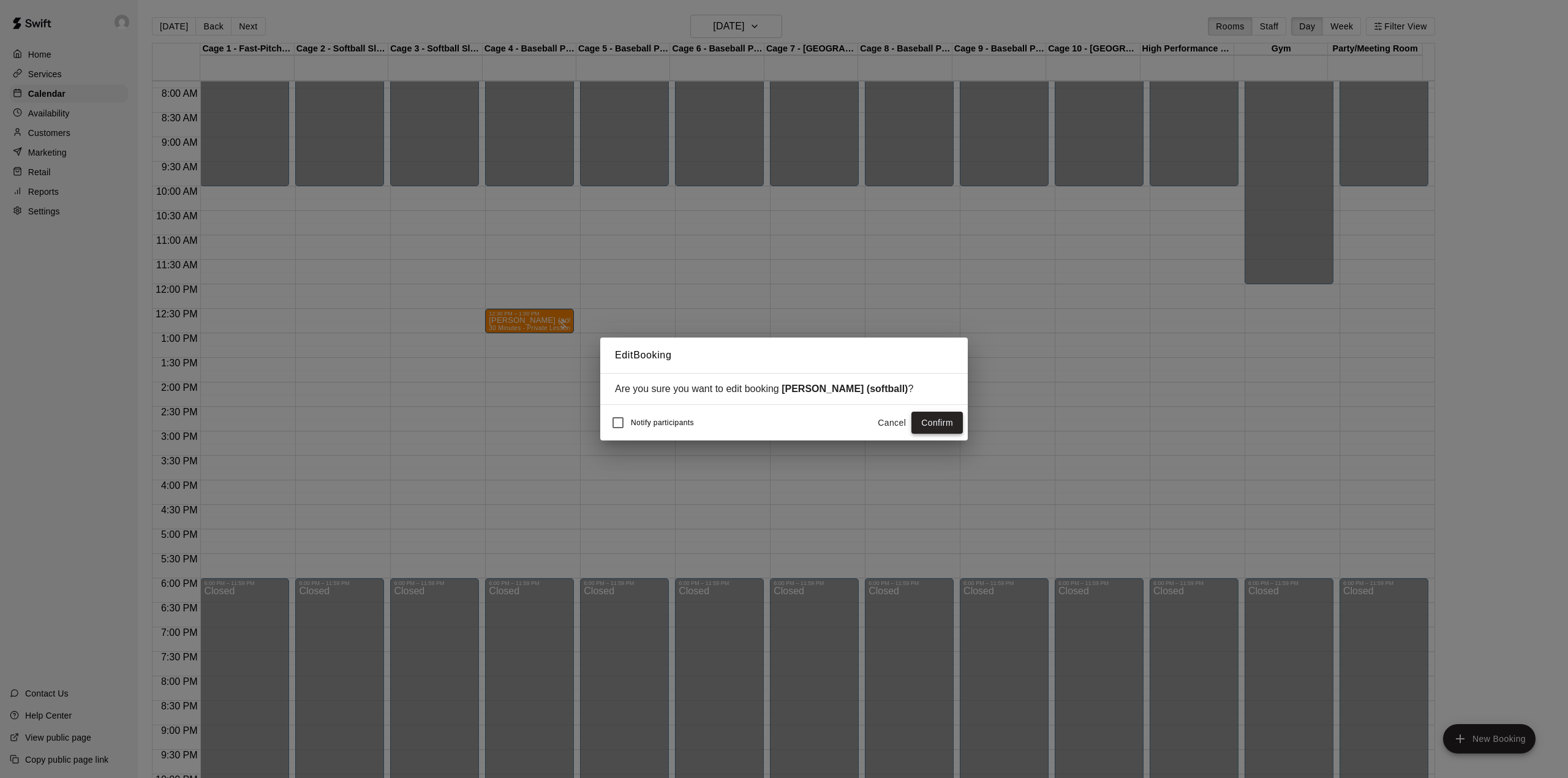
click at [949, 429] on button "Confirm" at bounding box center [937, 423] width 51 height 23
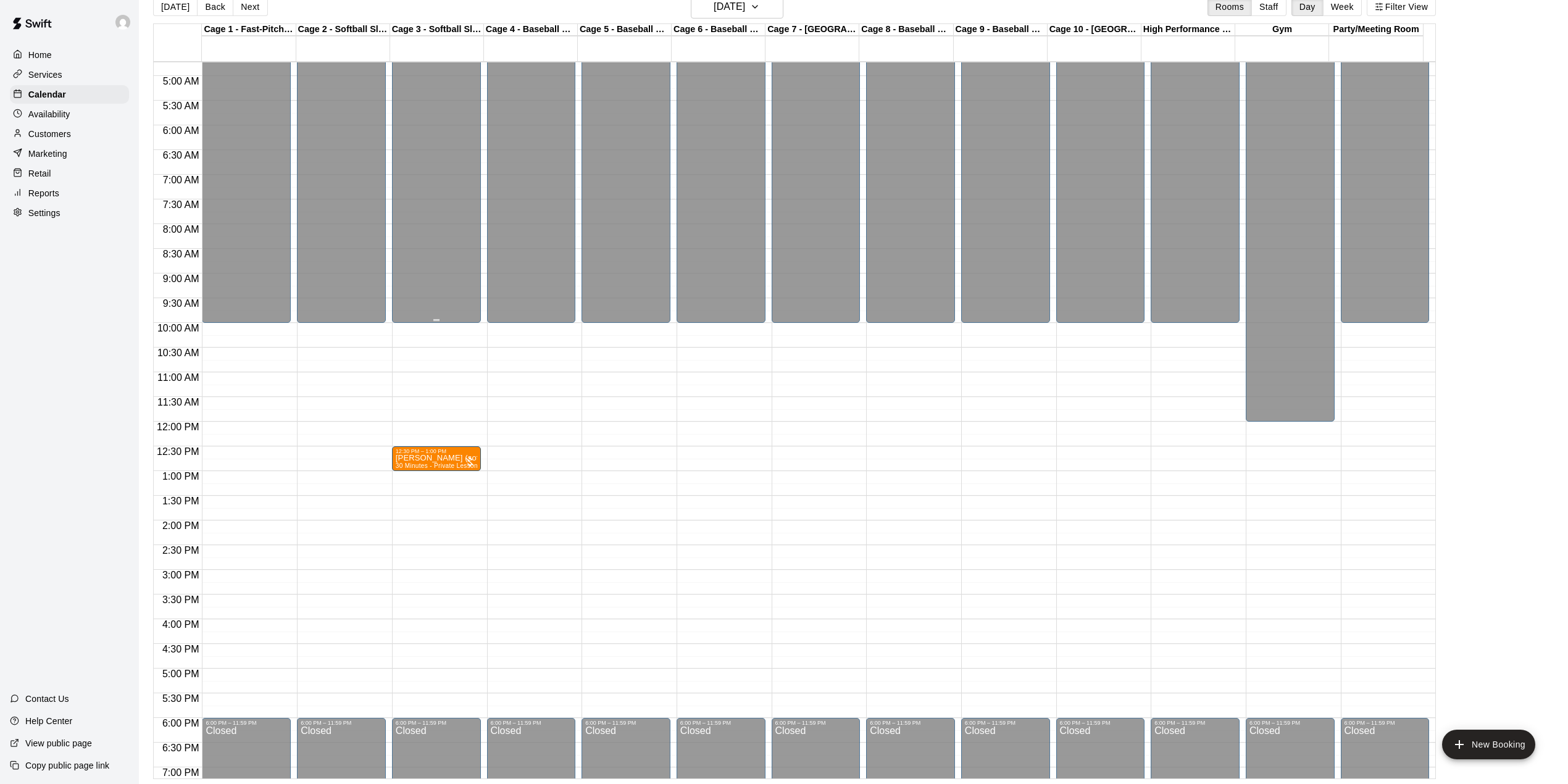
scroll to position [224, 0]
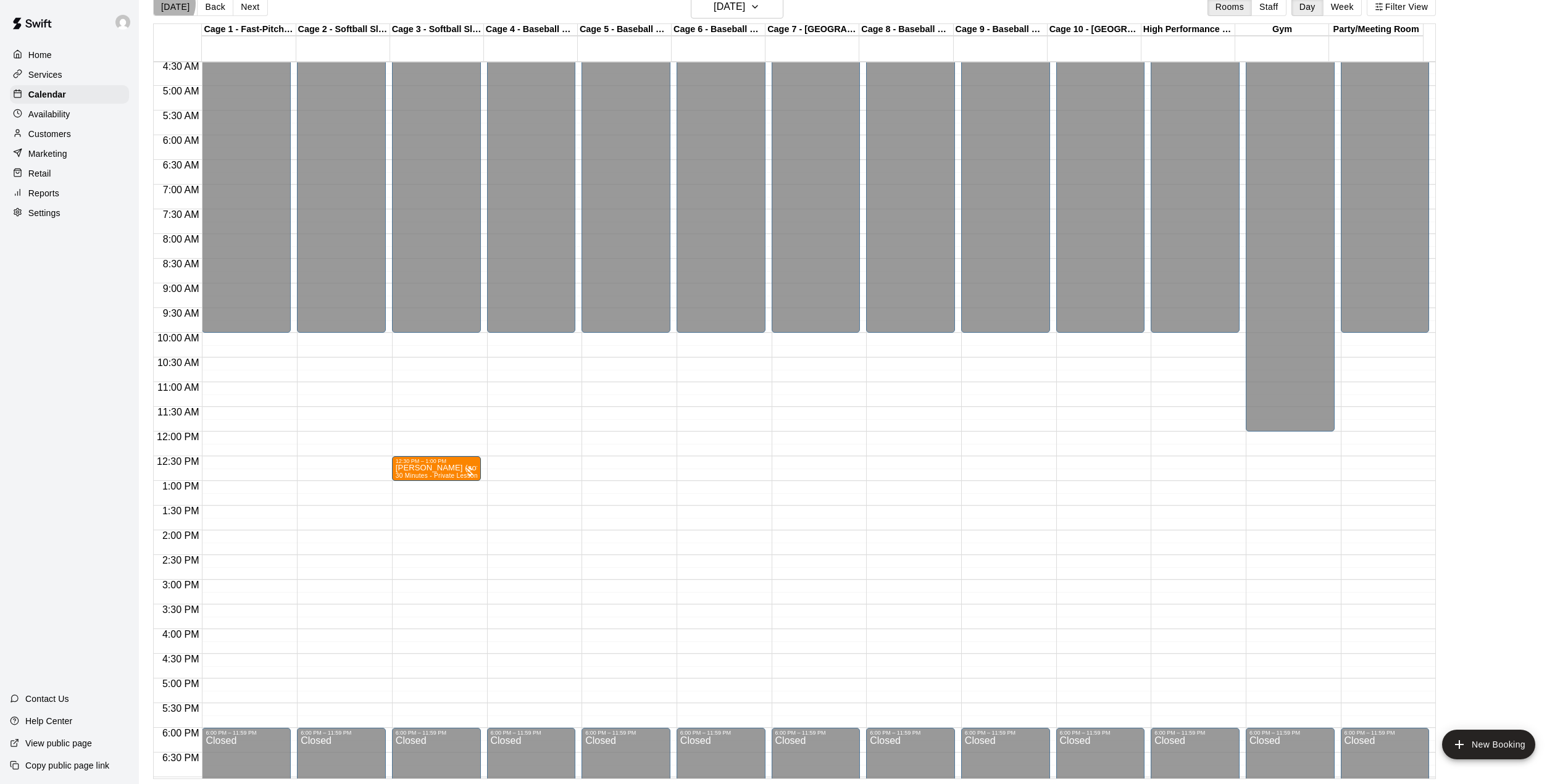
click at [163, 5] on button "[DATE]" at bounding box center [175, 6] width 44 height 19
